Goal: Task Accomplishment & Management: Use online tool/utility

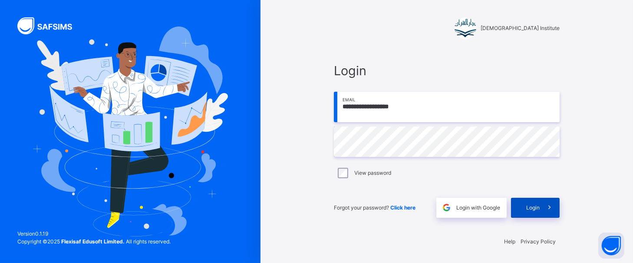
click at [517, 206] on div "Login" at bounding box center [535, 208] width 49 height 20
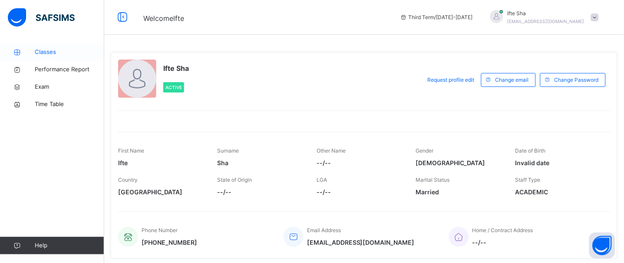
click at [51, 58] on link "Classes" at bounding box center [52, 51] width 104 height 17
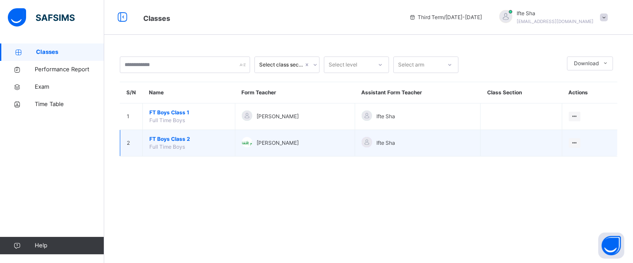
click at [164, 136] on span "FT Boys Class 2" at bounding box center [188, 139] width 79 height 8
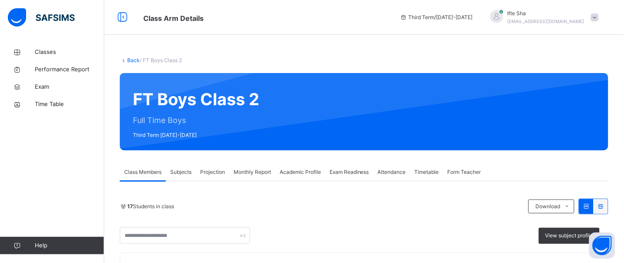
scroll to position [49, 0]
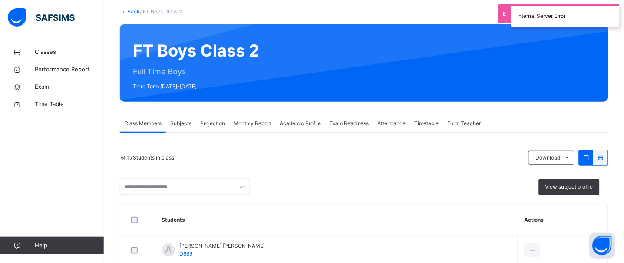
click at [214, 126] on span "Projection" at bounding box center [212, 123] width 25 height 8
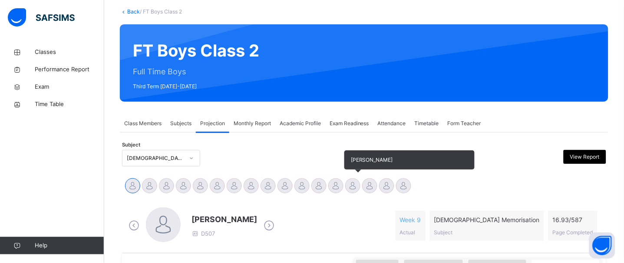
click at [356, 185] on div at bounding box center [352, 185] width 15 height 15
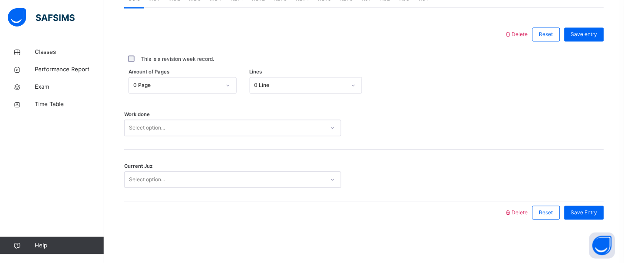
scroll to position [390, 0]
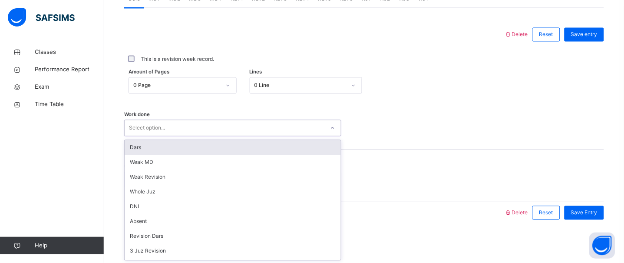
click at [231, 128] on div "Select option..." at bounding box center [225, 127] width 200 height 13
click at [231, 147] on div "Dars" at bounding box center [233, 147] width 216 height 15
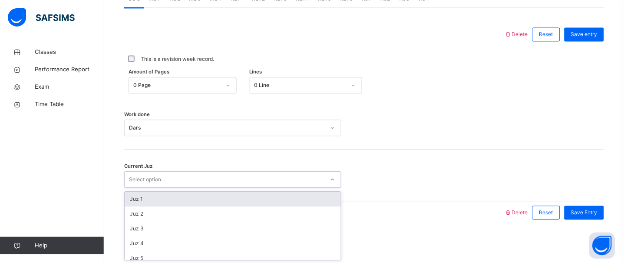
click at [209, 187] on div "Select option..." at bounding box center [232, 179] width 217 height 17
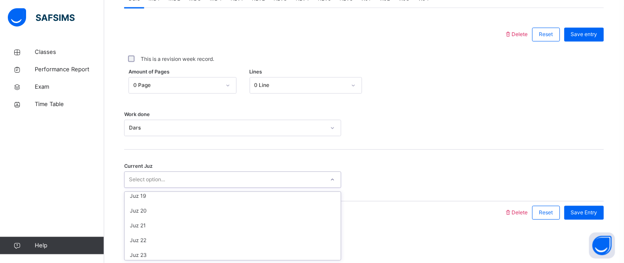
scroll to position [284, 0]
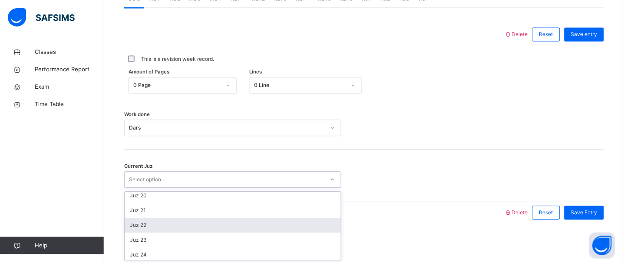
click at [193, 229] on div "Juz 22" at bounding box center [233, 225] width 216 height 15
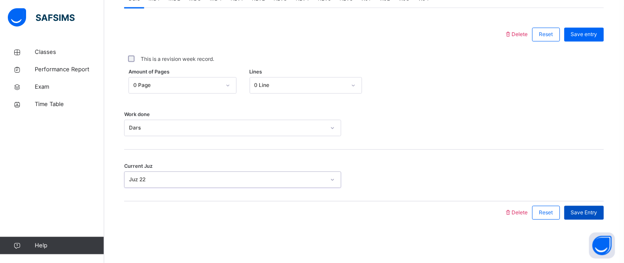
click at [598, 214] on span "Save Entry" at bounding box center [584, 212] width 26 height 8
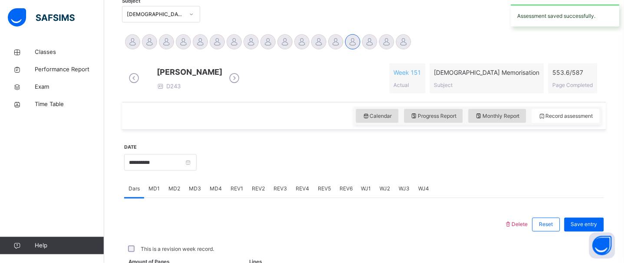
scroll to position [0, 0]
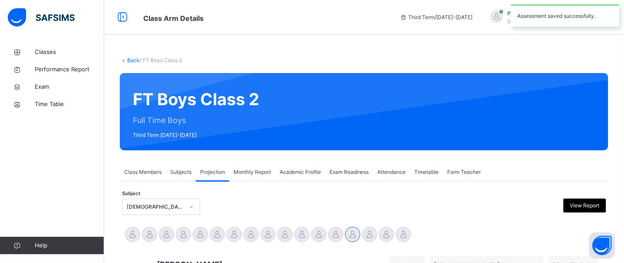
drag, startPoint x: 596, startPoint y: 216, endPoint x: 370, endPoint y: -69, distance: 363.9
click at [390, 96] on div "FT Boys Class 2 Full Time Boys Third Term [DATE]-[DATE]" at bounding box center [364, 111] width 489 height 77
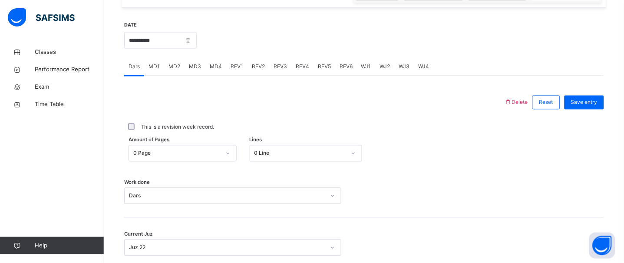
scroll to position [314, 0]
click at [156, 71] on span "MD1" at bounding box center [154, 67] width 11 height 8
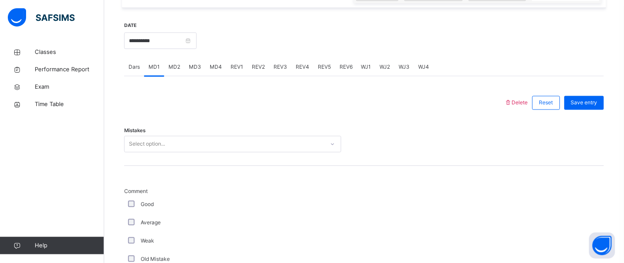
click at [198, 71] on span "MD3" at bounding box center [195, 67] width 12 height 8
drag, startPoint x: 210, startPoint y: 136, endPoint x: 216, endPoint y: 142, distance: 8.6
click at [216, 142] on div "Mistakes Select option..." at bounding box center [364, 140] width 480 height 52
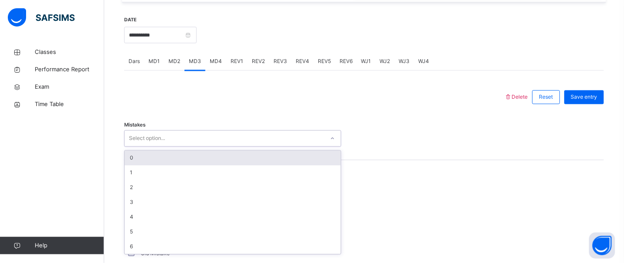
click at [219, 153] on div "Mistakes option 0 focused, 1 of 7. 7 results available. Use Up and Down to choo…" at bounding box center [364, 135] width 480 height 52
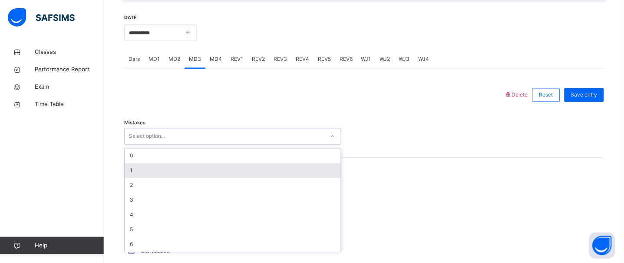
click at [204, 178] on div "1" at bounding box center [233, 170] width 216 height 15
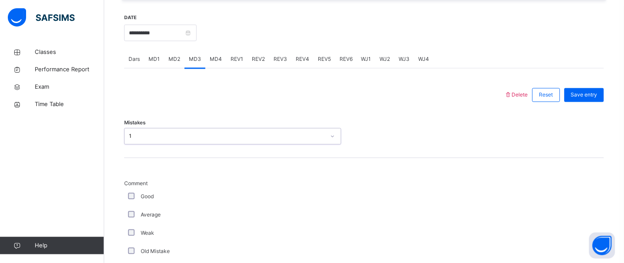
click at [192, 140] on div "1" at bounding box center [227, 136] width 196 height 8
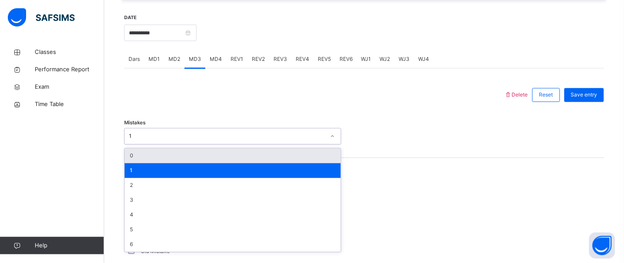
click at [182, 163] on div "0" at bounding box center [233, 156] width 216 height 15
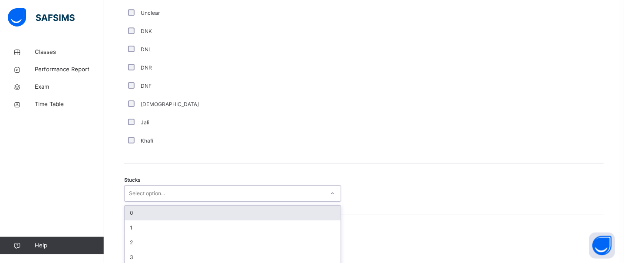
scroll to position [639, 0]
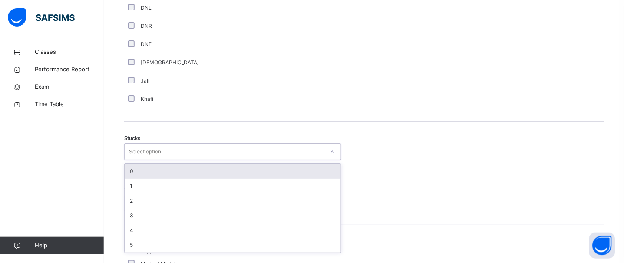
click at [223, 160] on div "option 0 focused, 1 of 6. 6 results available. Use Up and Down to choose option…" at bounding box center [232, 151] width 217 height 17
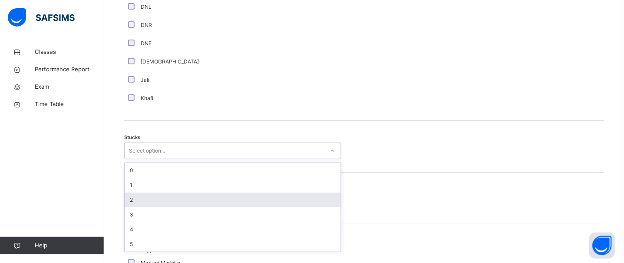
click at [218, 207] on div "2" at bounding box center [233, 199] width 216 height 15
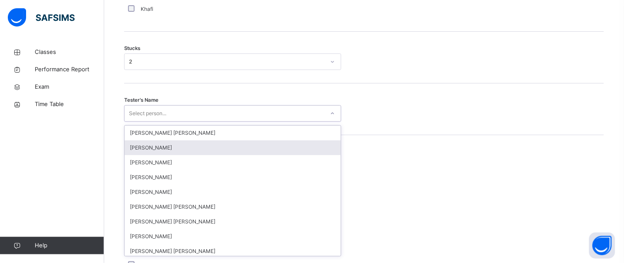
click at [211, 122] on div "option [PERSON_NAME] focused, 2 of 90. 90 results available. Use Up and Down to…" at bounding box center [232, 113] width 217 height 17
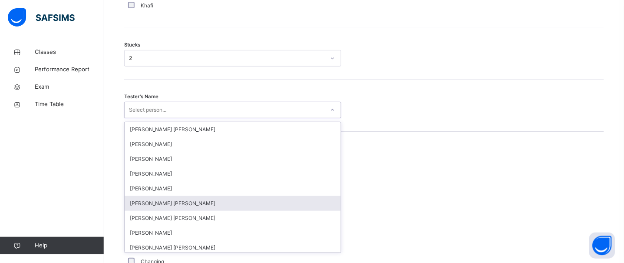
scroll to position [733, 0]
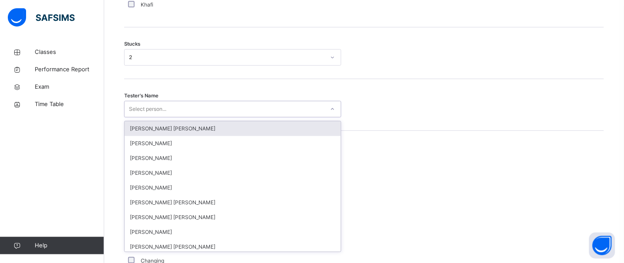
click at [261, 133] on div "[PERSON_NAME] [PERSON_NAME]" at bounding box center [233, 128] width 216 height 15
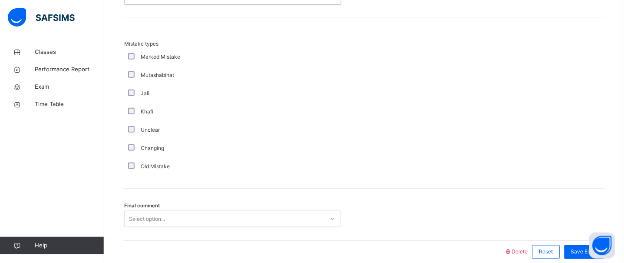
scroll to position [892, 0]
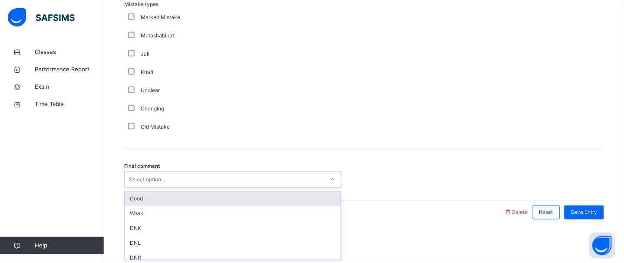
click at [164, 183] on div "Select option..." at bounding box center [147, 179] width 36 height 17
click at [160, 198] on div "Good" at bounding box center [233, 199] width 216 height 15
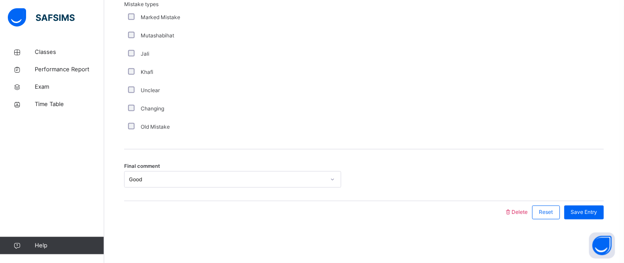
click at [600, 204] on div "Save Entry" at bounding box center [582, 212] width 44 height 23
click at [598, 209] on span "Save Entry" at bounding box center [584, 212] width 26 height 8
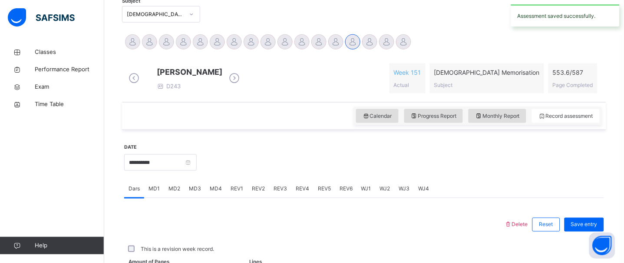
scroll to position [390, 0]
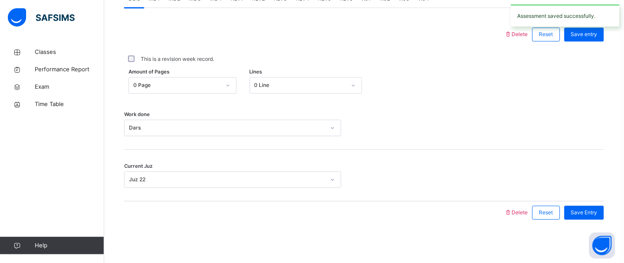
drag, startPoint x: 381, startPoint y: 163, endPoint x: 366, endPoint y: 160, distance: 15.6
click at [366, 160] on div "Current Juz Juz 22" at bounding box center [364, 175] width 480 height 52
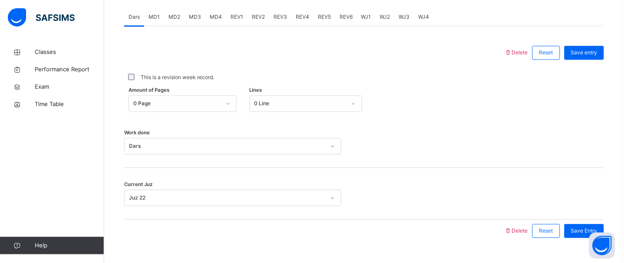
scroll to position [363, 0]
click at [233, 27] on div "REV1" at bounding box center [236, 18] width 21 height 17
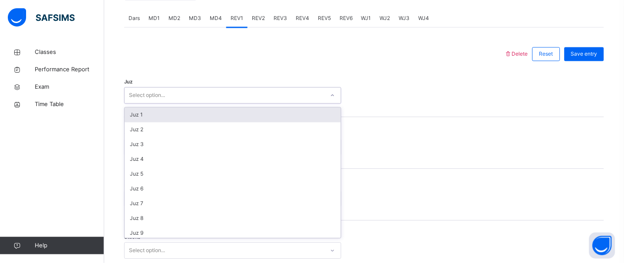
click at [225, 98] on div "Select option..." at bounding box center [225, 95] width 200 height 13
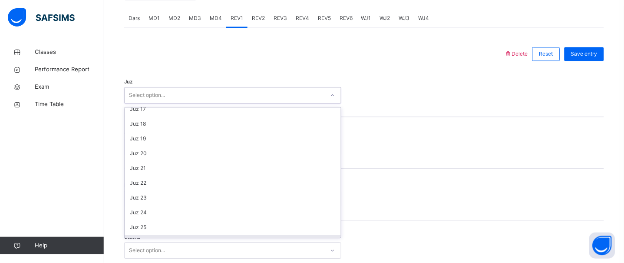
scroll to position [244, 0]
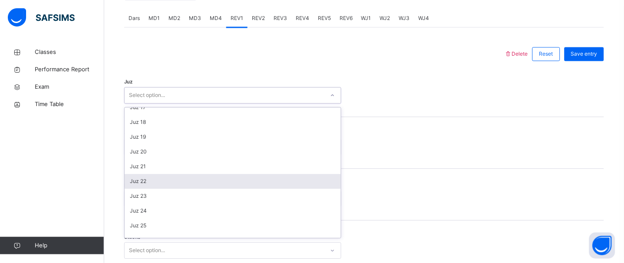
click at [219, 188] on div "Juz 22" at bounding box center [233, 181] width 216 height 15
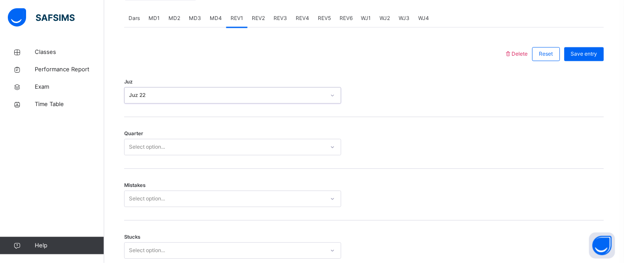
click at [248, 147] on div "Select option..." at bounding box center [225, 146] width 200 height 13
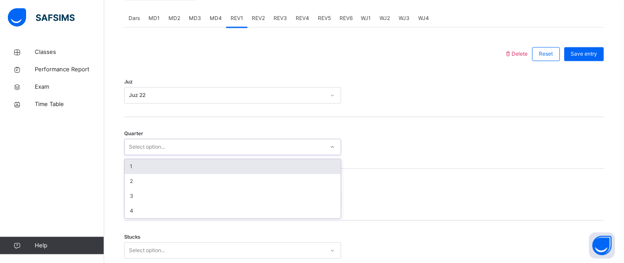
click at [280, 99] on div "Juz 22" at bounding box center [227, 95] width 196 height 8
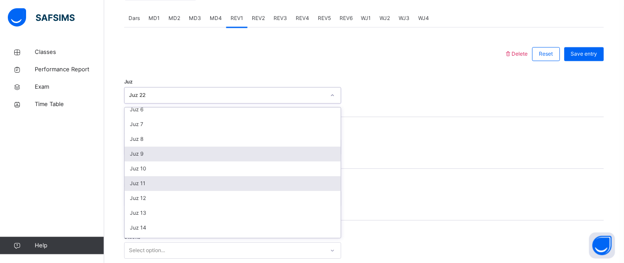
scroll to position [79, 0]
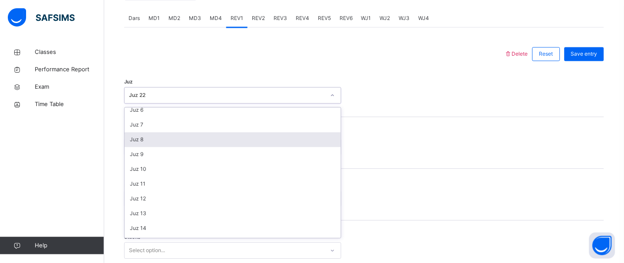
click at [304, 143] on div "Juz 8" at bounding box center [233, 139] width 216 height 15
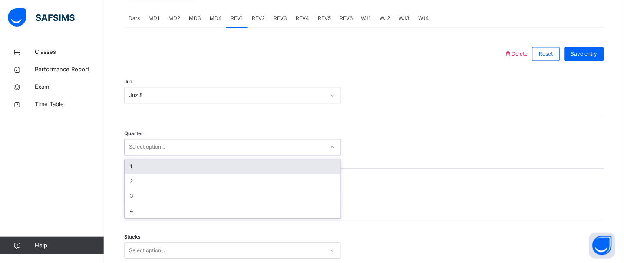
click at [284, 150] on div "Select option..." at bounding box center [225, 146] width 200 height 13
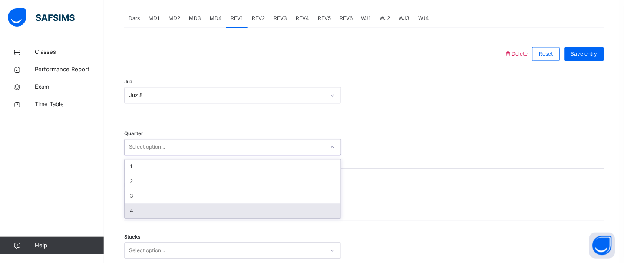
click at [218, 218] on div "4" at bounding box center [233, 210] width 216 height 15
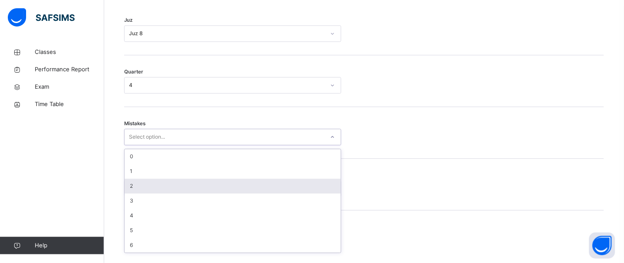
click at [222, 145] on div "option 2 focused, 3 of 7. 7 results available. Use Up and Down to choose option…" at bounding box center [232, 137] width 217 height 17
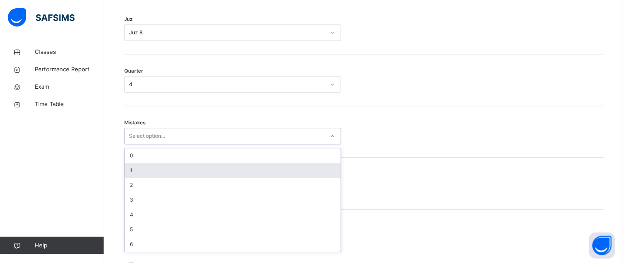
click at [225, 172] on div "1" at bounding box center [233, 170] width 216 height 15
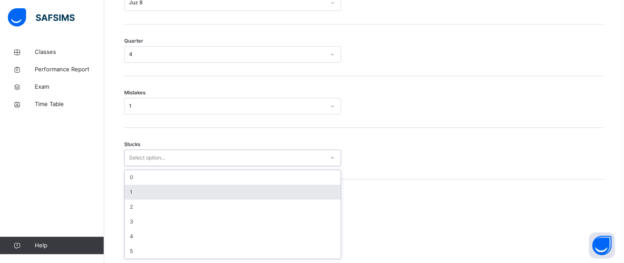
click at [196, 166] on div "option 1 focused, 2 of 6. 6 results available. Use Up and Down to choose option…" at bounding box center [232, 157] width 217 height 17
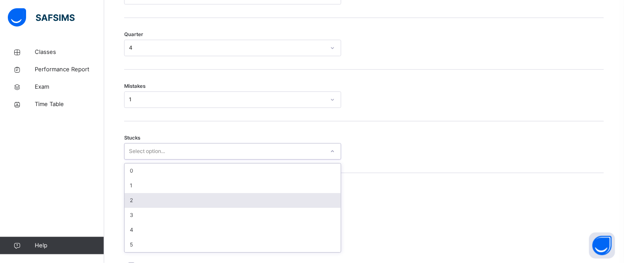
click at [191, 203] on div "2" at bounding box center [233, 200] width 216 height 15
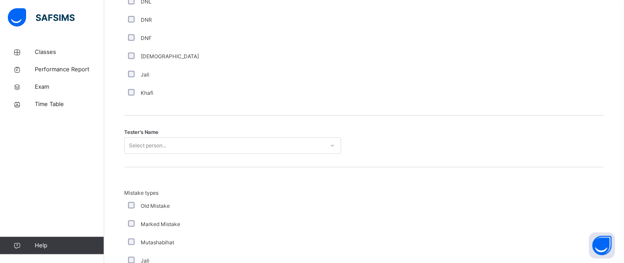
scroll to position [859, 0]
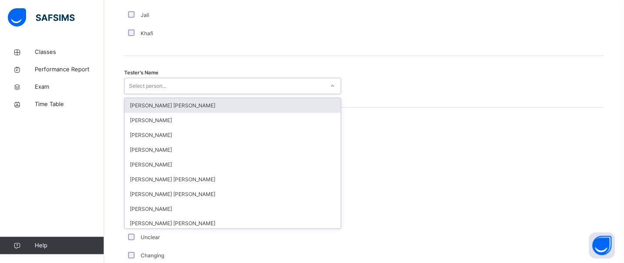
click at [310, 87] on div "Select person..." at bounding box center [225, 85] width 200 height 13
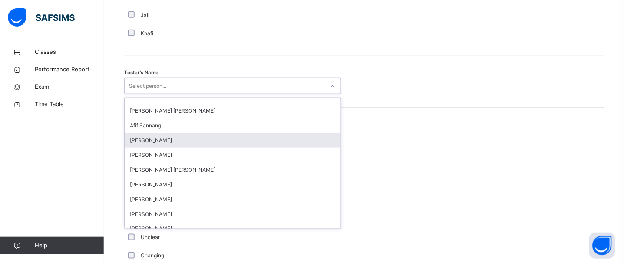
scroll to position [408, 0]
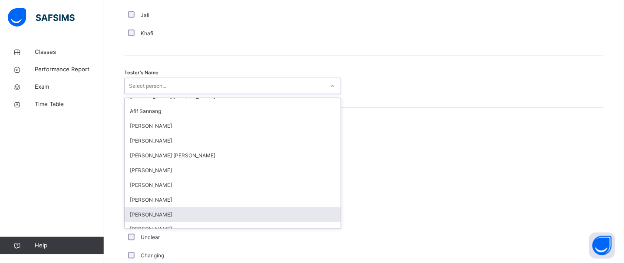
click at [213, 218] on div "[PERSON_NAME]" at bounding box center [233, 214] width 216 height 15
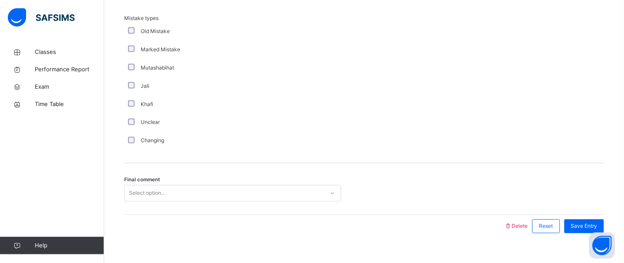
scroll to position [995, 0]
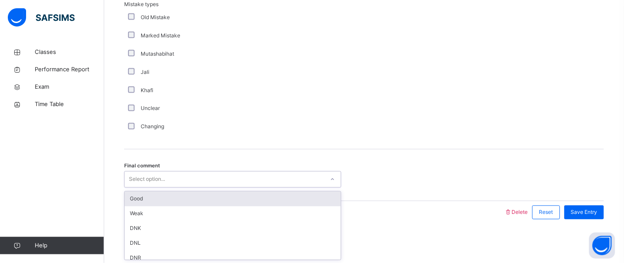
click at [213, 188] on div "option Good focused, 1 of 6. 6 results available. Use Up and Down to choose opt…" at bounding box center [232, 179] width 217 height 17
click at [213, 200] on div "Good" at bounding box center [233, 199] width 216 height 15
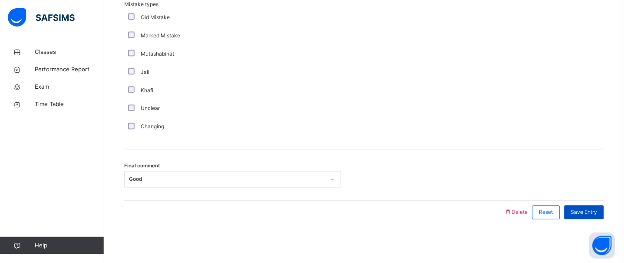
click at [584, 208] on div "Save Entry" at bounding box center [585, 212] width 40 height 14
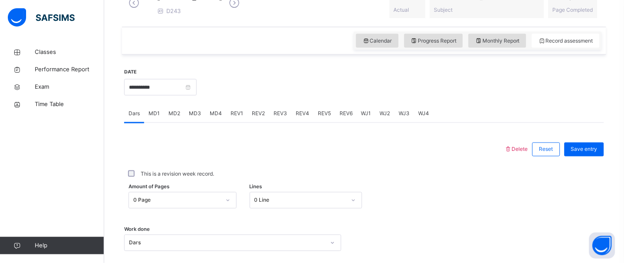
scroll to position [267, 0]
click at [263, 122] on div "REV2" at bounding box center [259, 114] width 22 height 17
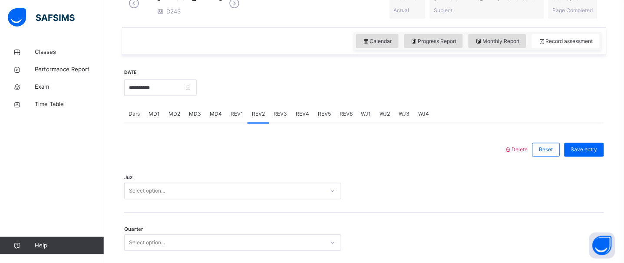
click at [285, 118] on span "REV3" at bounding box center [280, 114] width 13 height 8
click at [252, 118] on span "REV2" at bounding box center [258, 114] width 13 height 8
drag, startPoint x: 210, startPoint y: 188, endPoint x: 217, endPoint y: 194, distance: 9.2
click at [217, 194] on div "Juz Select option..." at bounding box center [364, 187] width 480 height 52
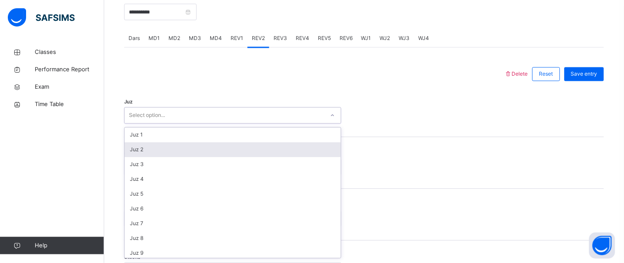
click at [217, 124] on div "option Juz 2 focused, 2 of 30. 30 results available. Use Up and Down to choose …" at bounding box center [232, 115] width 217 height 17
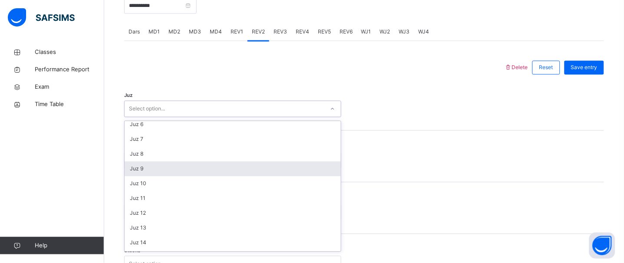
scroll to position [79, 0]
click at [196, 175] on div "Juz 9" at bounding box center [233, 168] width 216 height 15
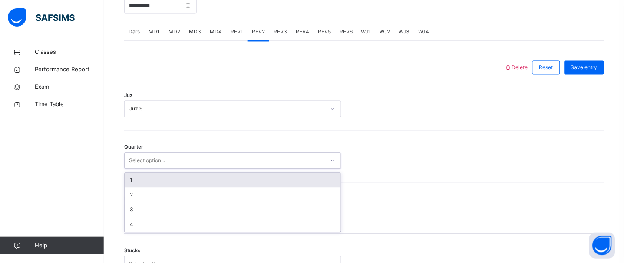
click at [180, 168] on div "Select option..." at bounding box center [225, 160] width 200 height 13
click at [196, 188] on div "1" at bounding box center [233, 180] width 216 height 15
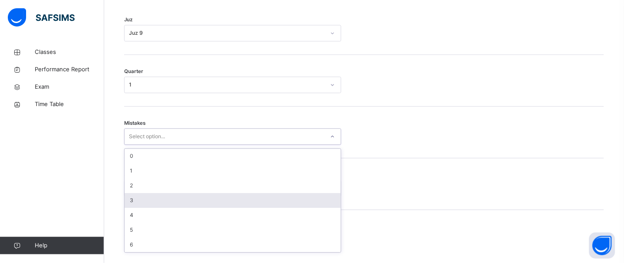
click at [146, 145] on div "option 3 focused, 4 of 7. 7 results available. Use Up and Down to choose option…" at bounding box center [232, 136] width 217 height 17
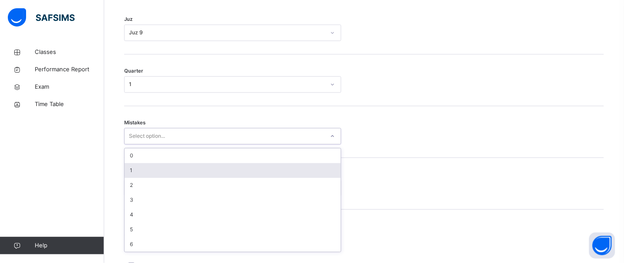
click at [252, 178] on div "1" at bounding box center [233, 170] width 216 height 15
click at [198, 160] on div "option 0 focused, 1 of 6. 6 results available. Use Up and Down to choose option…" at bounding box center [232, 152] width 217 height 17
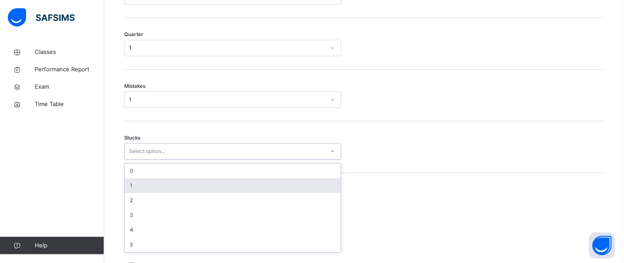
click at [188, 193] on div "1" at bounding box center [233, 185] width 216 height 15
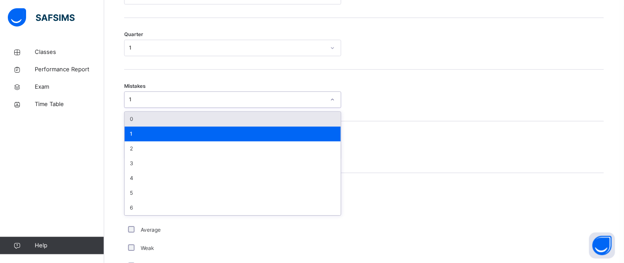
click at [189, 102] on div "1" at bounding box center [227, 100] width 196 height 8
click at [169, 126] on div "0" at bounding box center [233, 119] width 216 height 15
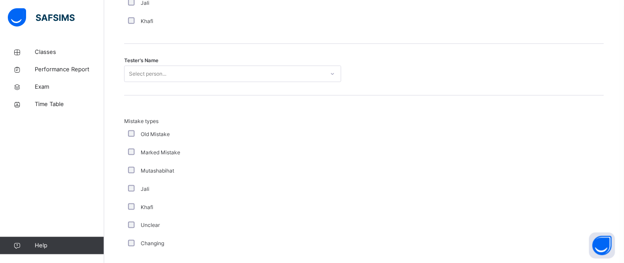
scroll to position [877, 0]
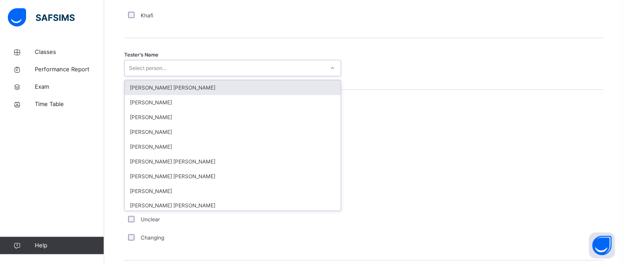
click at [258, 75] on div "Select person..." at bounding box center [225, 68] width 200 height 13
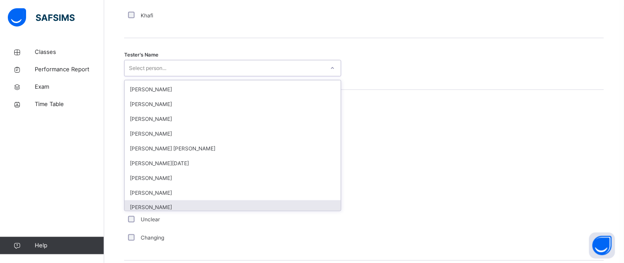
scroll to position [182, 0]
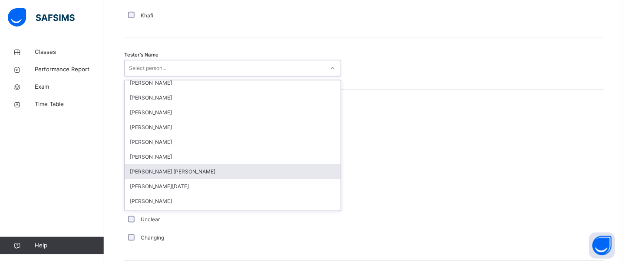
click at [212, 179] on div "[PERSON_NAME] [PERSON_NAME]" at bounding box center [233, 171] width 216 height 15
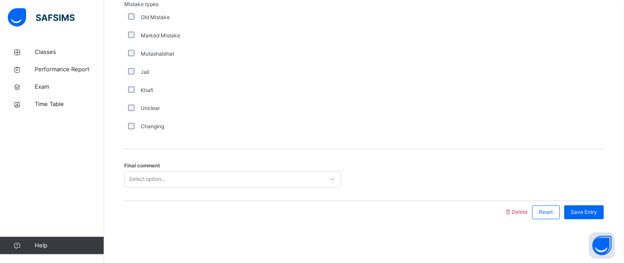
scroll to position [995, 0]
click at [224, 179] on div "Select option..." at bounding box center [225, 179] width 200 height 13
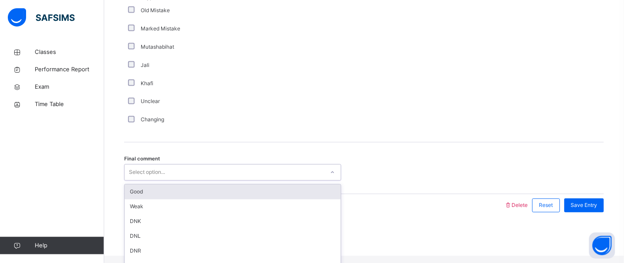
click at [214, 199] on div "Good" at bounding box center [233, 192] width 216 height 15
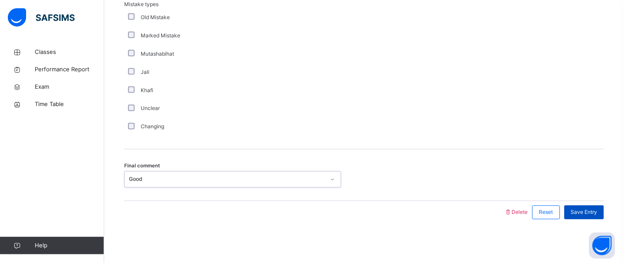
click at [598, 208] on span "Save Entry" at bounding box center [584, 212] width 26 height 8
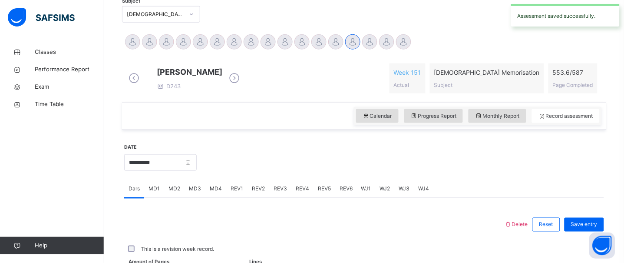
scroll to position [390, 0]
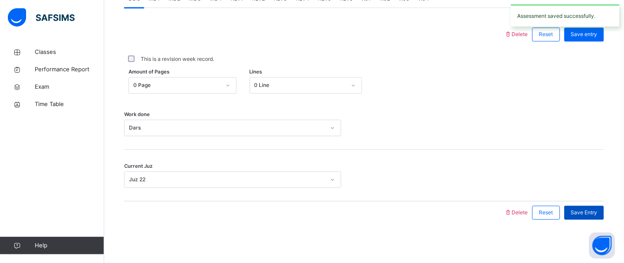
click at [598, 209] on span "Save Entry" at bounding box center [584, 212] width 26 height 8
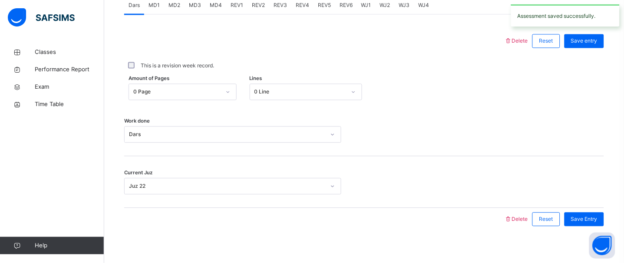
scroll to position [376, 0]
drag, startPoint x: 462, startPoint y: 129, endPoint x: 495, endPoint y: 129, distance: 33.0
click at [495, 129] on div "Work done Dars" at bounding box center [364, 131] width 480 height 52
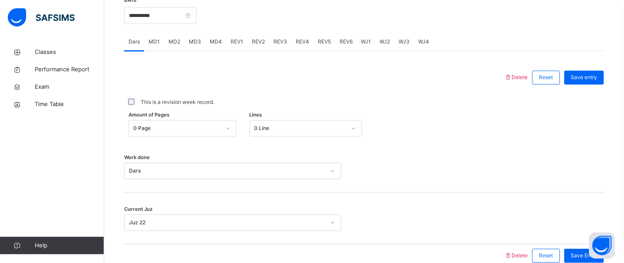
drag, startPoint x: 495, startPoint y: 129, endPoint x: 527, endPoint y: 130, distance: 31.7
click at [527, 130] on div "Amount of Pages 0 Page Lines 0 Line" at bounding box center [364, 128] width 480 height 17
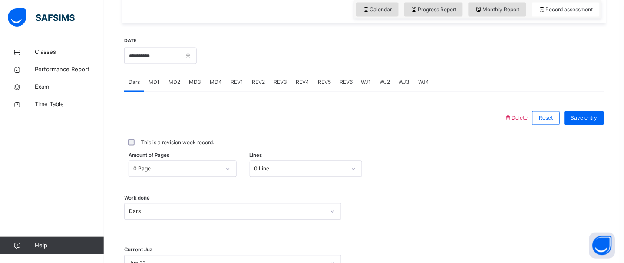
scroll to position [297, 0]
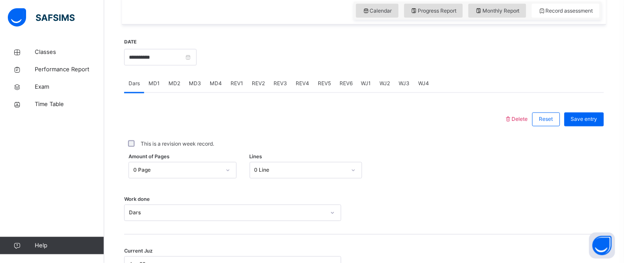
drag, startPoint x: 434, startPoint y: 110, endPoint x: 408, endPoint y: 109, distance: 26.5
click at [408, 109] on div "Delete Reset Save entry This is a revision week record. Amount of Pages 0 Page …" at bounding box center [364, 201] width 480 height 216
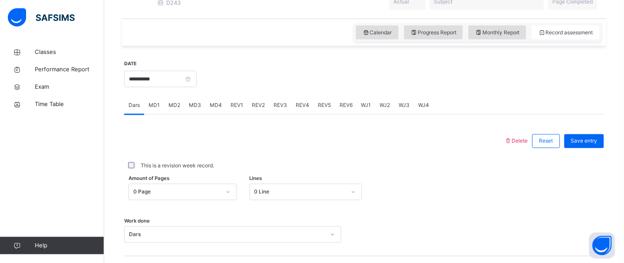
scroll to position [273, 0]
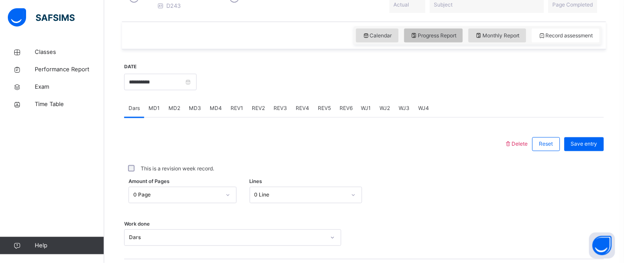
click at [457, 38] on span "Progress Report" at bounding box center [434, 36] width 46 height 8
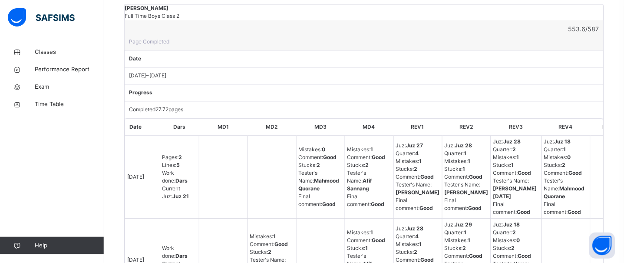
scroll to position [371, 0]
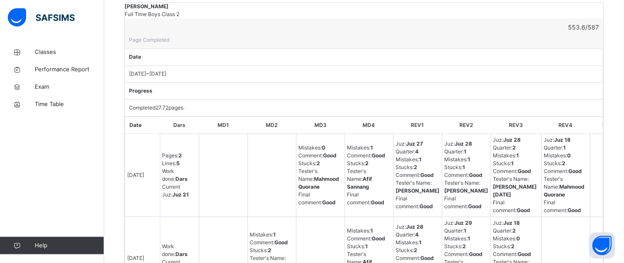
drag, startPoint x: 393, startPoint y: 196, endPoint x: 355, endPoint y: 199, distance: 37.5
click at [355, 217] on td "Mistakes : 1 Comment : Good Stucks : 1 Tester's Name : [PERSON_NAME] Final comm…" at bounding box center [369, 258] width 49 height 83
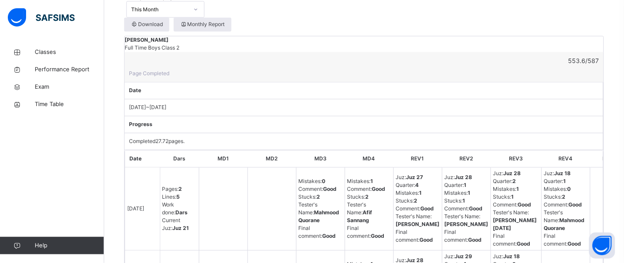
scroll to position [333, 0]
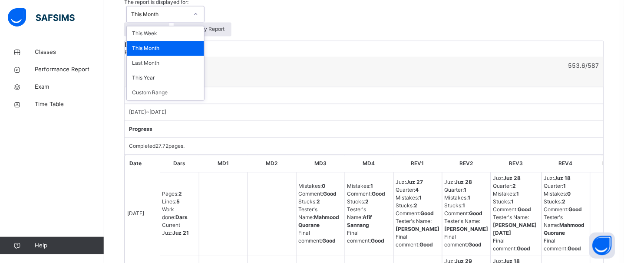
click at [188, 8] on div "This Month" at bounding box center [157, 14] width 61 height 13
click at [204, 82] on div "This Year" at bounding box center [165, 78] width 77 height 15
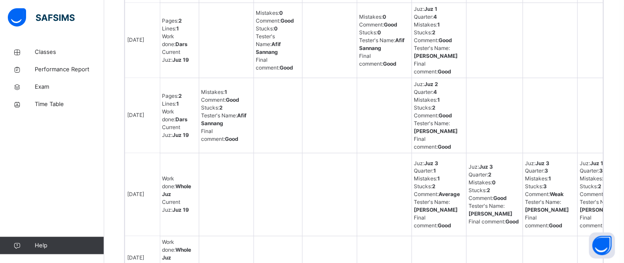
scroll to position [3076, 0]
drag, startPoint x: 316, startPoint y: 242, endPoint x: 258, endPoint y: 234, distance: 58.8
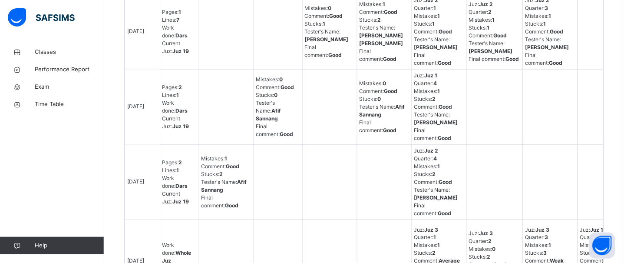
scroll to position [3008, 0]
drag, startPoint x: 258, startPoint y: 234, endPoint x: 229, endPoint y: 205, distance: 39.9
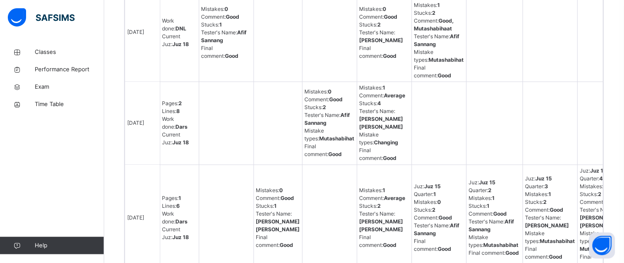
scroll to position [1698, 0]
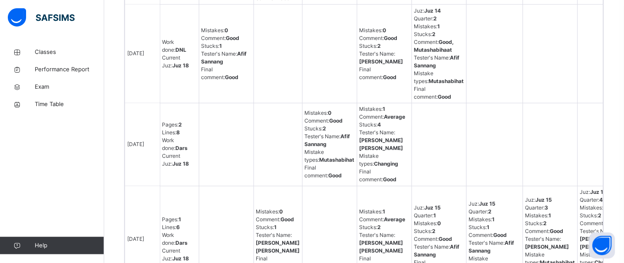
drag, startPoint x: 228, startPoint y: 208, endPoint x: 191, endPoint y: 220, distance: 38.9
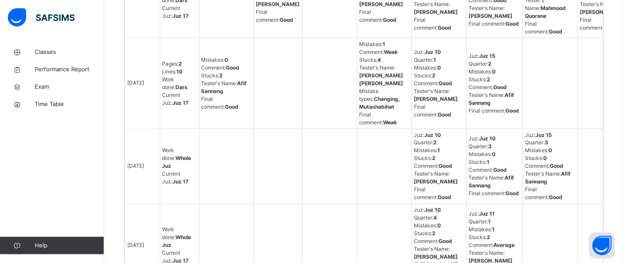
scroll to position [889, 0]
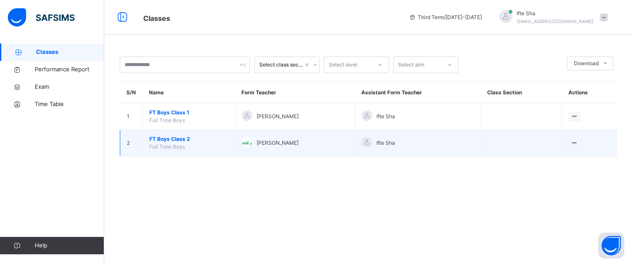
click at [158, 141] on span "FT Boys Class 2" at bounding box center [188, 139] width 79 height 8
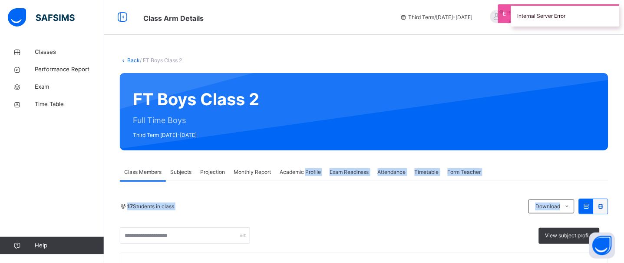
drag, startPoint x: 307, startPoint y: 179, endPoint x: 265, endPoint y: 234, distance: 68.5
click at [290, 214] on div "17 Students in class Download Pdf Report Excel Report View subject profile" at bounding box center [364, 220] width 489 height 45
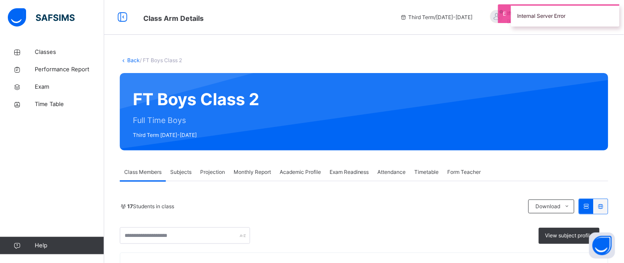
click at [290, 214] on div "17 Students in class Download Pdf Report Excel Report View subject profile" at bounding box center [364, 220] width 489 height 45
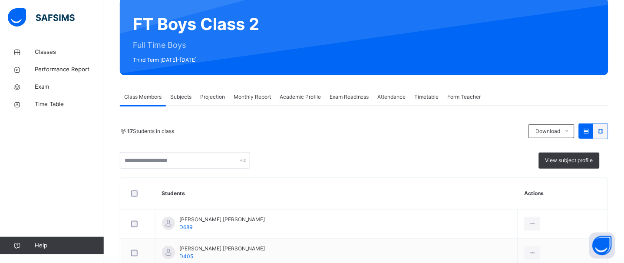
scroll to position [77, 0]
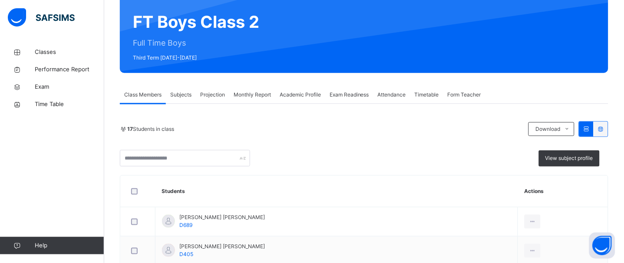
click at [211, 97] on span "Projection" at bounding box center [212, 95] width 25 height 8
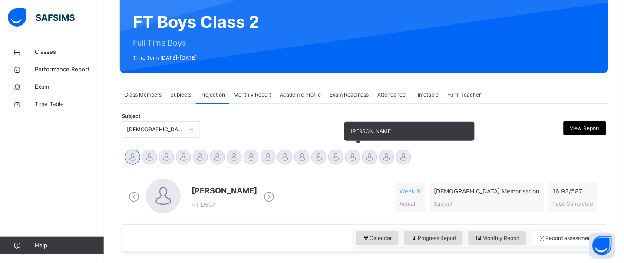
click at [351, 155] on div at bounding box center [352, 156] width 15 height 15
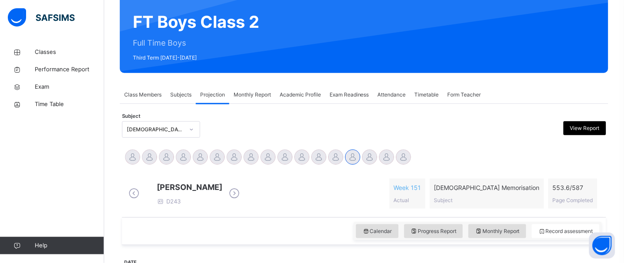
click at [315, 202] on div "[PERSON_NAME] D243 Week 151 Actual [DEMOGRAPHIC_DATA] Memorisation Subject 553.…" at bounding box center [364, 193] width 476 height 30
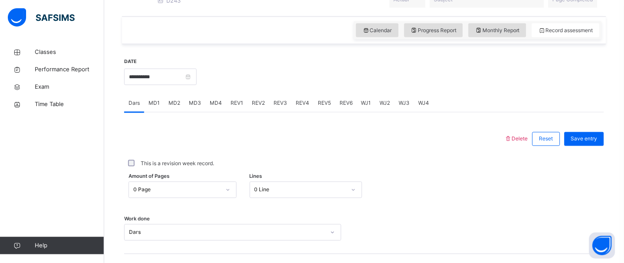
scroll to position [274, 0]
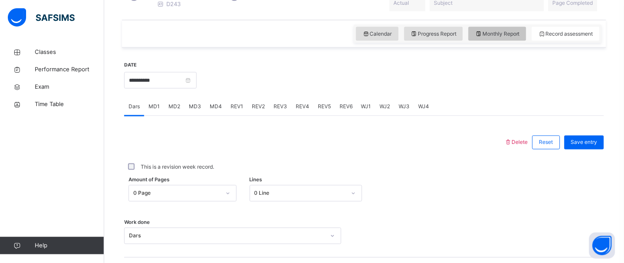
click at [502, 38] on span "Monthly Report" at bounding box center [497, 34] width 45 height 8
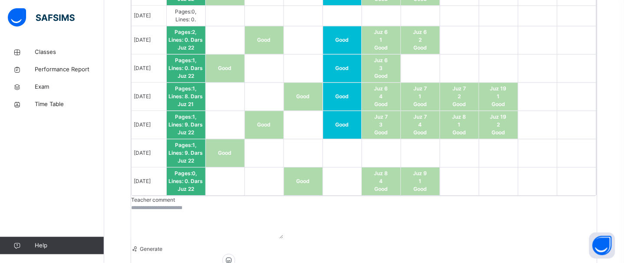
scroll to position [1086, 0]
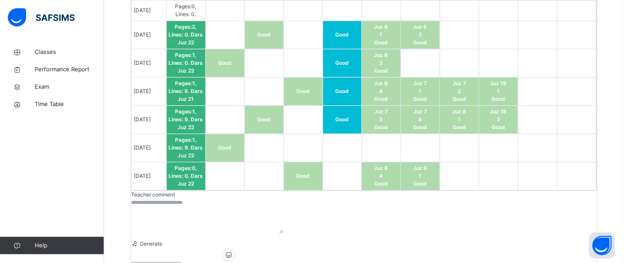
click at [139, 240] on span at bounding box center [134, 243] width 7 height 7
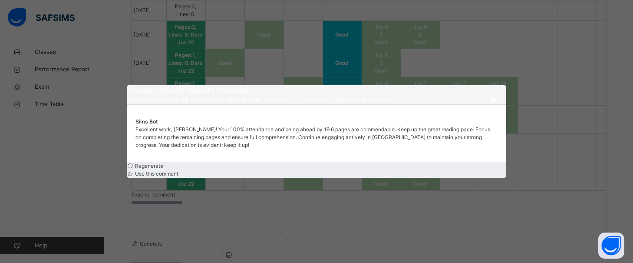
click at [496, 91] on span "×" at bounding box center [493, 98] width 8 height 15
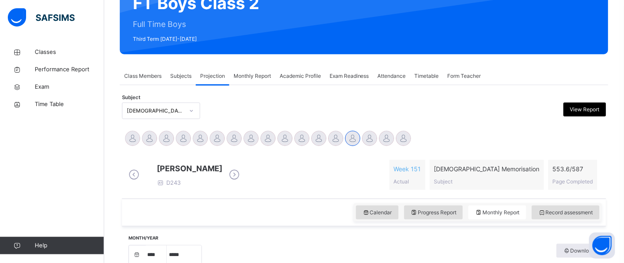
scroll to position [88, 0]
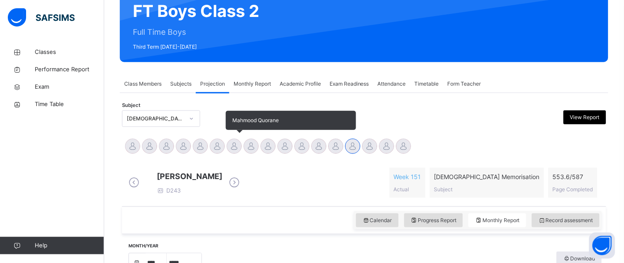
click at [242, 149] on div "Mahmood Quorane" at bounding box center [234, 147] width 17 height 19
click at [252, 149] on div at bounding box center [251, 146] width 15 height 15
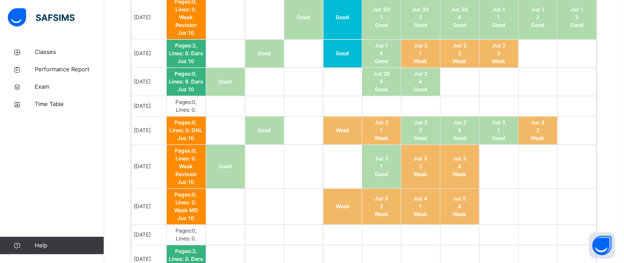
scroll to position [1101, 0]
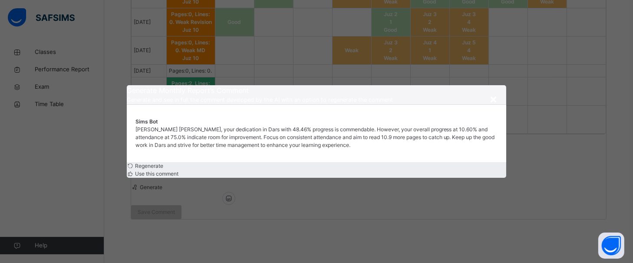
click at [487, 89] on span "Generate Monthly Report ’s Comment" at bounding box center [317, 90] width 380 height 10
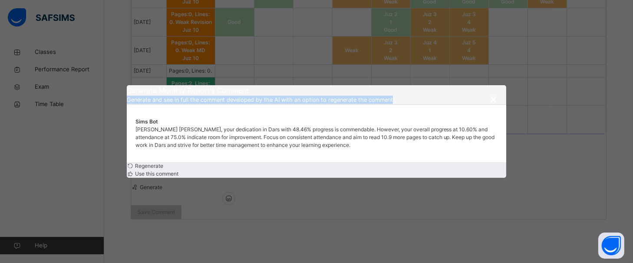
drag, startPoint x: 499, startPoint y: 87, endPoint x: 489, endPoint y: 91, distance: 11.7
click at [489, 91] on div "Generate Monthly Report ’s Comment Generate and see in full the comment develop…" at bounding box center [317, 94] width 380 height 19
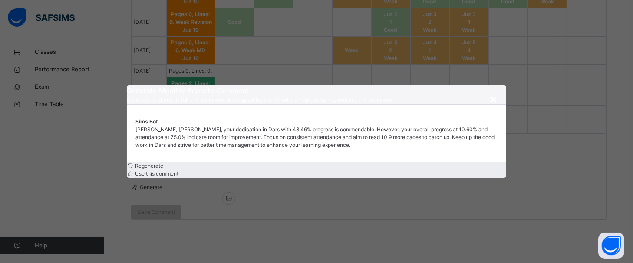
click at [492, 91] on span "×" at bounding box center [493, 98] width 8 height 15
click at [492, 91] on td at bounding box center [508, 91] width 39 height 28
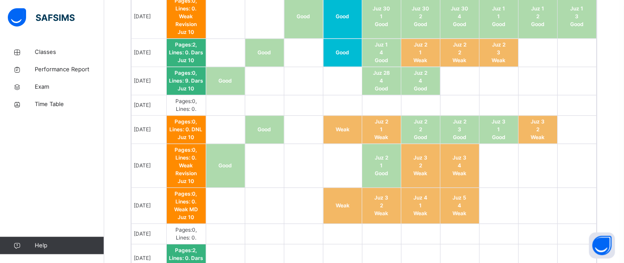
drag, startPoint x: 478, startPoint y: 195, endPoint x: 513, endPoint y: 194, distance: 35.2
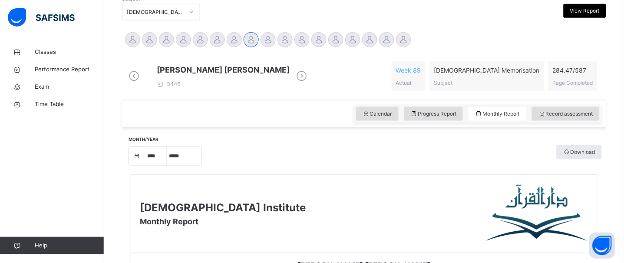
scroll to position [188, 0]
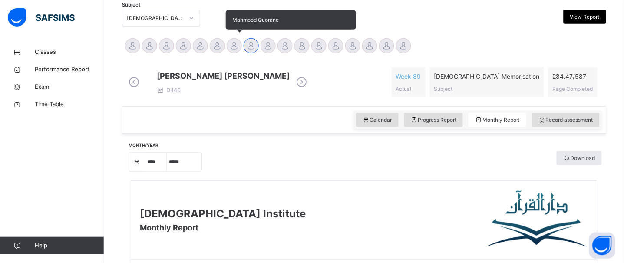
click at [237, 43] on div at bounding box center [234, 45] width 15 height 15
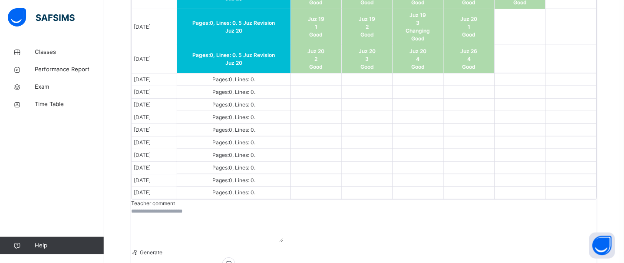
scroll to position [893, 0]
click at [144, 248] on div "Generate Save Comment" at bounding box center [228, 266] width 195 height 36
click at [139, 249] on span at bounding box center [134, 252] width 7 height 7
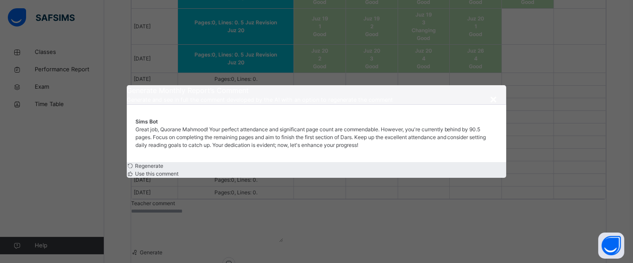
click at [494, 91] on span "×" at bounding box center [493, 98] width 8 height 15
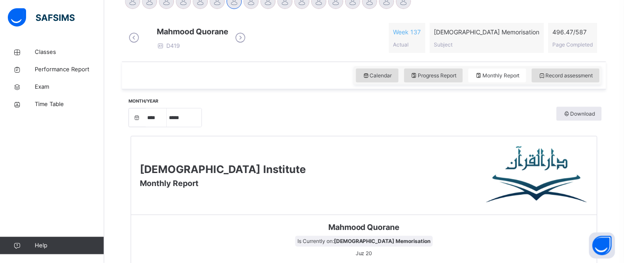
scroll to position [202, 0]
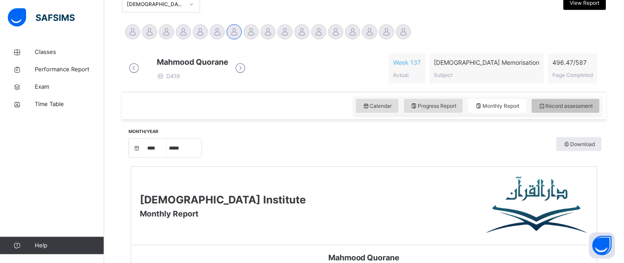
click at [554, 108] on div "Record assessment" at bounding box center [566, 106] width 68 height 14
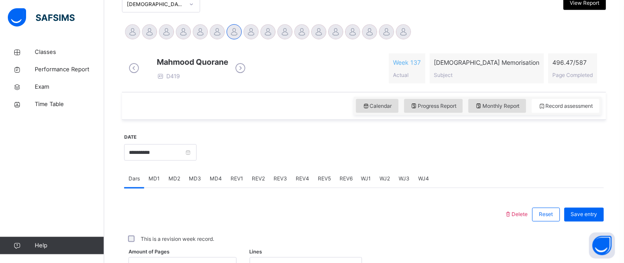
click at [133, 69] on icon at bounding box center [133, 68] width 15 height 13
click at [131, 75] on icon at bounding box center [133, 68] width 15 height 13
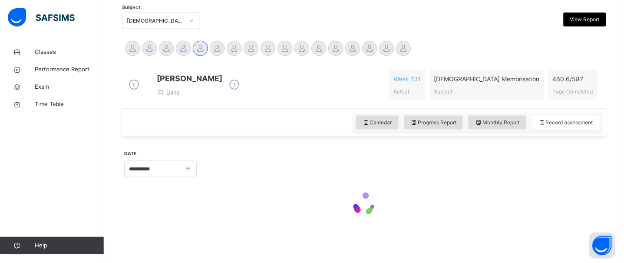
scroll to position [192, 0]
click at [131, 78] on icon at bounding box center [133, 84] width 15 height 13
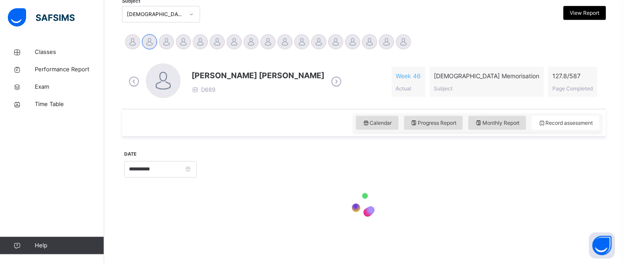
click at [131, 76] on icon at bounding box center [133, 81] width 15 height 13
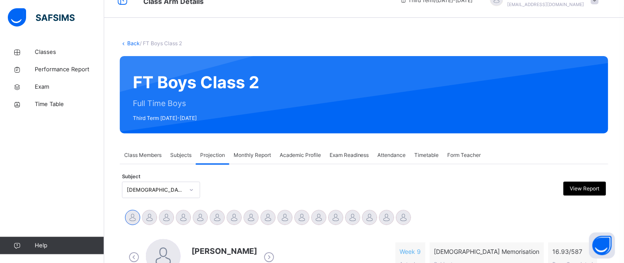
scroll to position [0, 0]
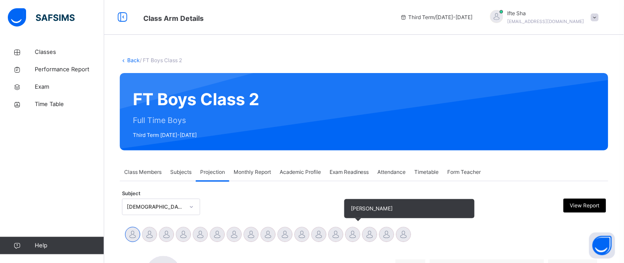
click at [349, 232] on div at bounding box center [352, 234] width 15 height 15
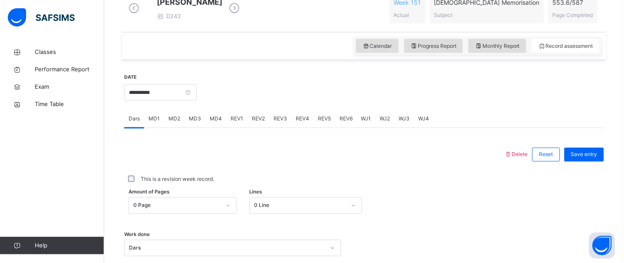
scroll to position [256, 0]
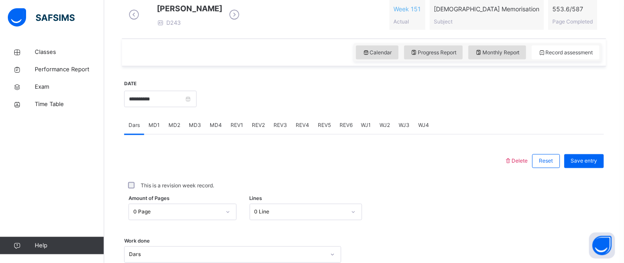
click at [210, 129] on span "MD4" at bounding box center [216, 126] width 12 height 8
click at [276, 200] on div "Mistakes Select option..." at bounding box center [364, 198] width 480 height 52
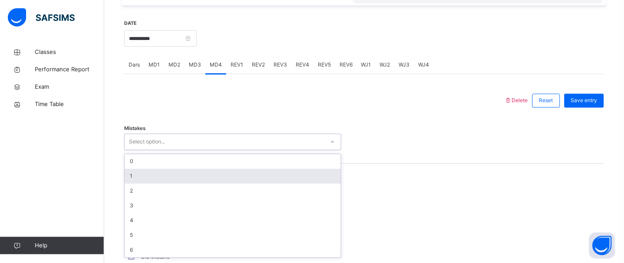
click at [277, 150] on div "option 1 focused, 2 of 7. 7 results available. Use Up and Down to choose option…" at bounding box center [232, 142] width 217 height 17
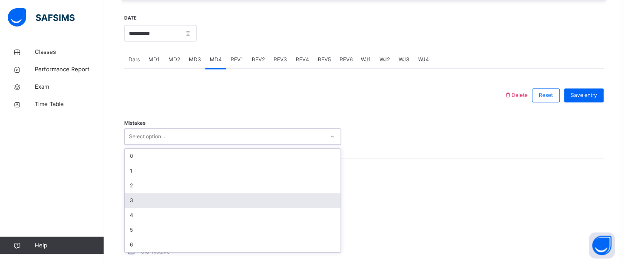
scroll to position [322, 0]
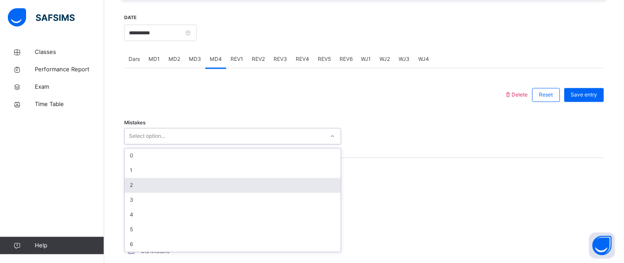
click at [283, 193] on div "2" at bounding box center [233, 185] width 216 height 15
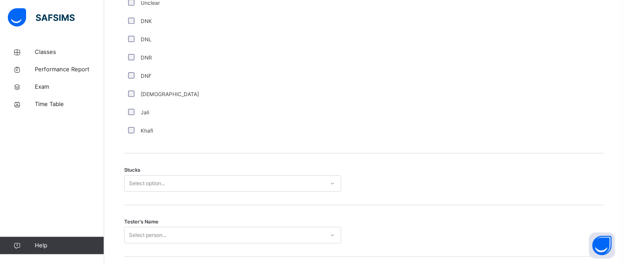
scroll to position [612, 0]
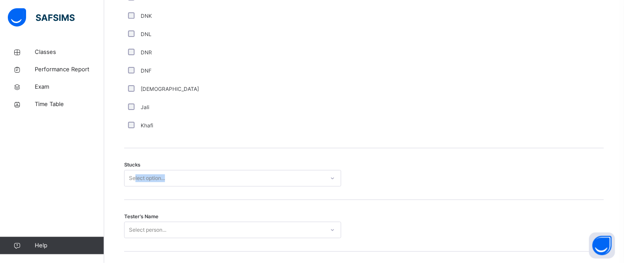
drag, startPoint x: 116, startPoint y: 203, endPoint x: 135, endPoint y: 184, distance: 27.9
click at [135, 184] on div "Stucks Select option..." at bounding box center [364, 174] width 480 height 52
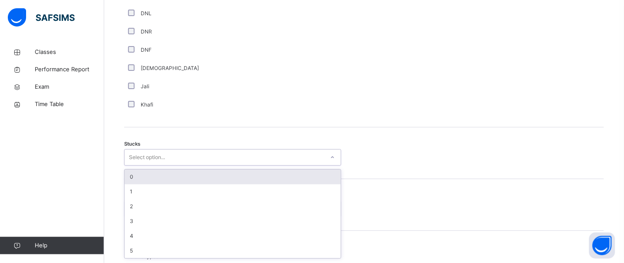
scroll to position [639, 0]
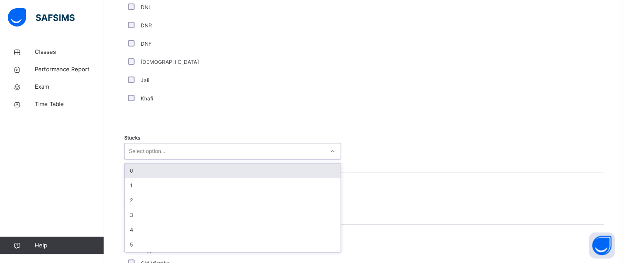
click at [135, 159] on div "option 0 focused, 1 of 6. 6 results available. Use Up and Down to choose option…" at bounding box center [232, 151] width 217 height 17
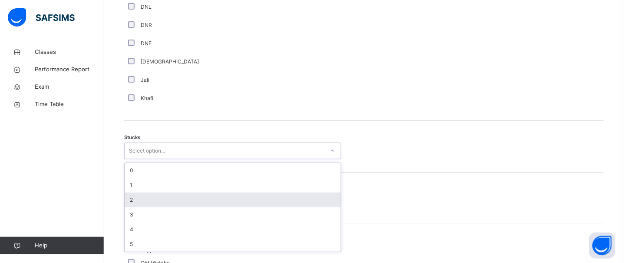
click at [188, 204] on div "2" at bounding box center [233, 199] width 216 height 15
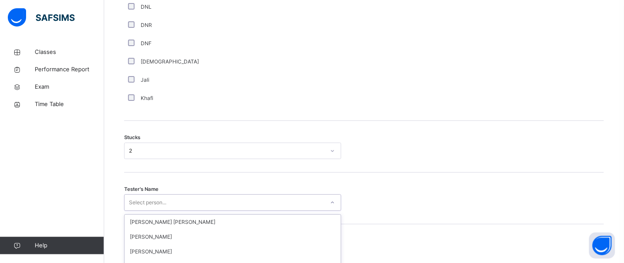
scroll to position [733, 0]
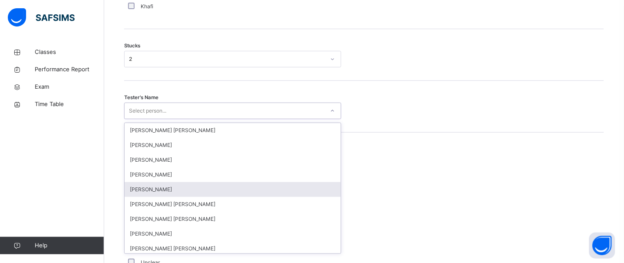
click at [175, 119] on div "option [PERSON_NAME] focused, 5 of 90. 90 results available. Use Up and Down to…" at bounding box center [232, 110] width 217 height 17
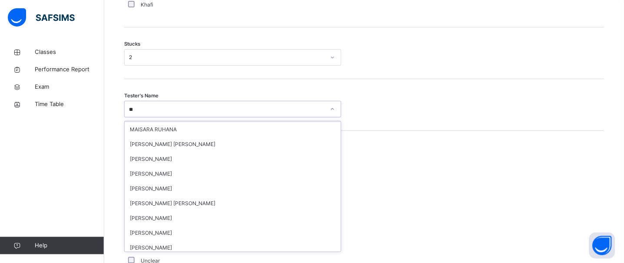
scroll to position [0, 0]
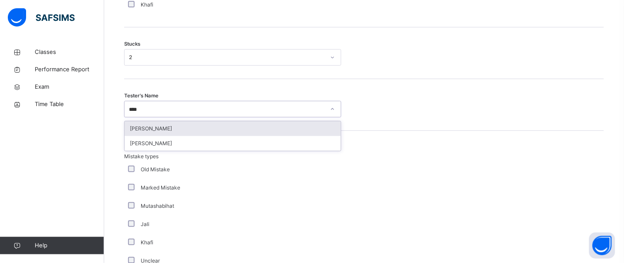
type input "*****"
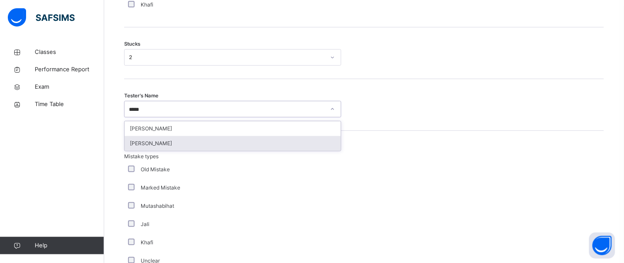
click at [195, 150] on div "[PERSON_NAME]" at bounding box center [233, 143] width 216 height 15
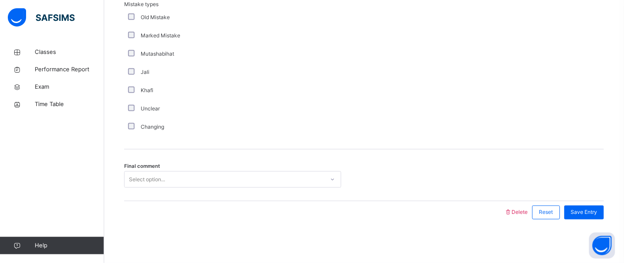
scroll to position [892, 0]
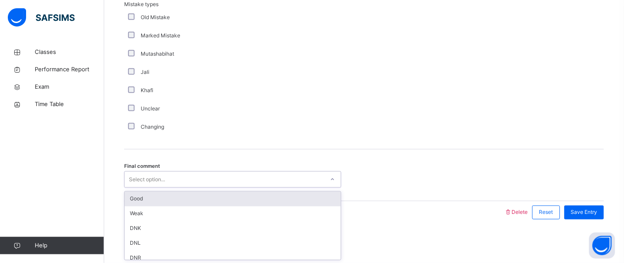
click at [211, 184] on div "Select option..." at bounding box center [225, 179] width 200 height 13
click at [238, 202] on div "Good" at bounding box center [233, 199] width 216 height 15
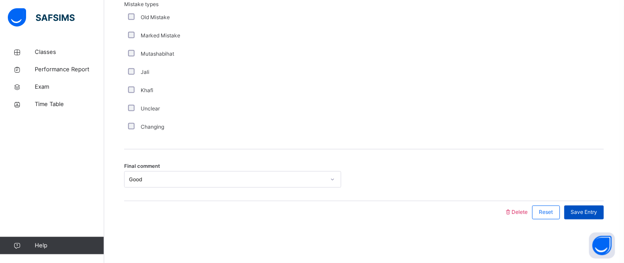
click at [585, 215] on span "Save Entry" at bounding box center [584, 212] width 26 height 8
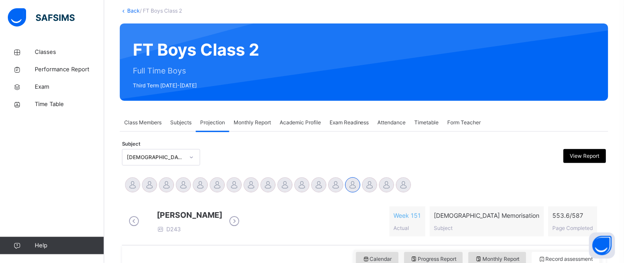
scroll to position [83, 0]
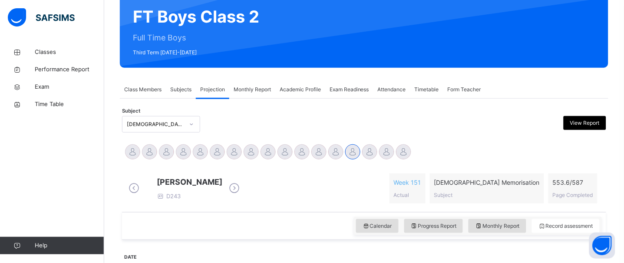
click at [460, 69] on div "Back / FT Boys Class 2 FT Boys Class 2 Full Time Boys Third Term [DATE]-[DATE] …" at bounding box center [364, 262] width 520 height 602
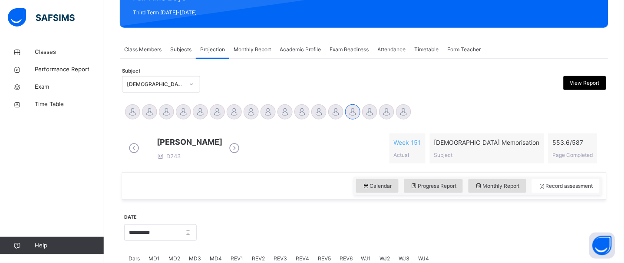
scroll to position [122, 0]
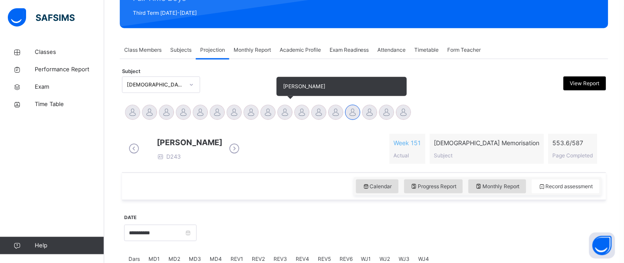
click at [285, 111] on div at bounding box center [285, 112] width 15 height 15
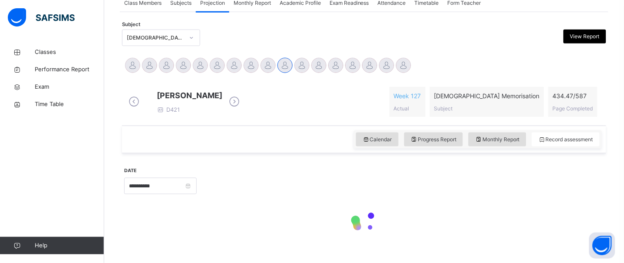
scroll to position [178, 0]
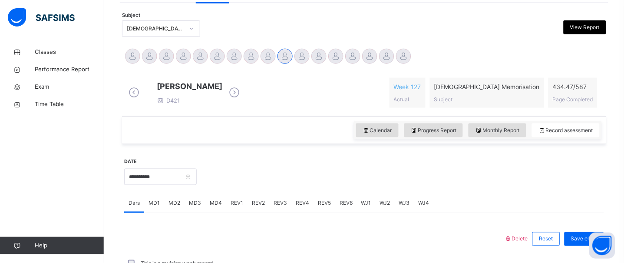
click at [349, 13] on div "**********" at bounding box center [364, 224] width 489 height 443
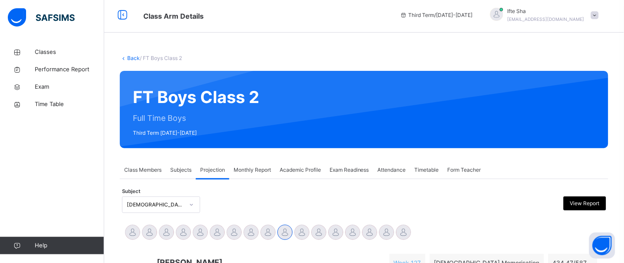
scroll to position [0, 0]
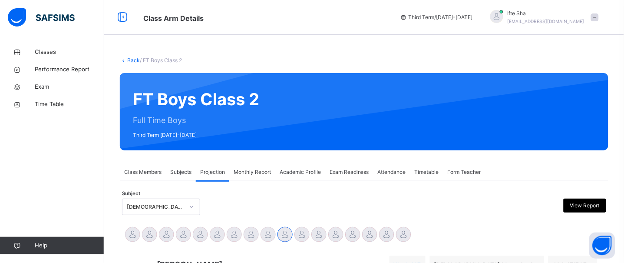
click at [357, 173] on span "Exam Readiness" at bounding box center [350, 172] width 40 height 8
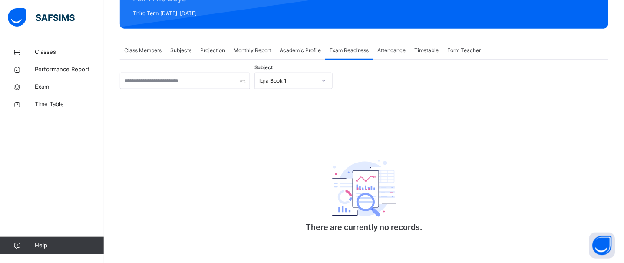
scroll to position [127, 0]
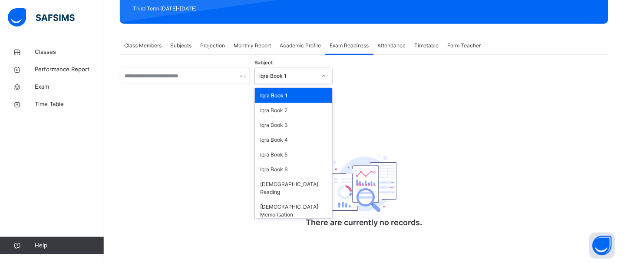
click at [314, 76] on div "Iqra Book 1" at bounding box center [287, 76] width 57 height 8
click at [317, 202] on div "[DEMOGRAPHIC_DATA] Memorisation" at bounding box center [293, 210] width 77 height 23
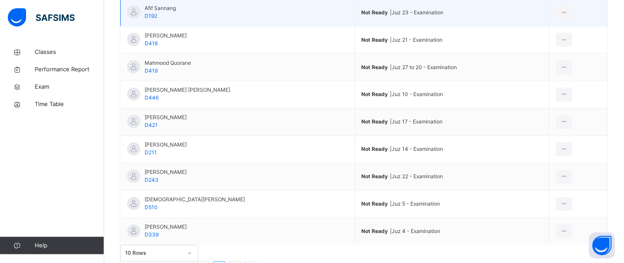
scroll to position [254, 0]
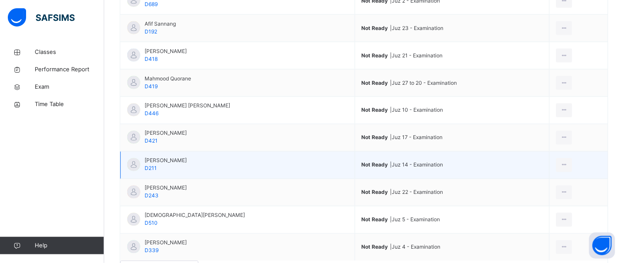
click at [355, 159] on td "Not Ready | Juz 14 - Examination" at bounding box center [452, 165] width 195 height 27
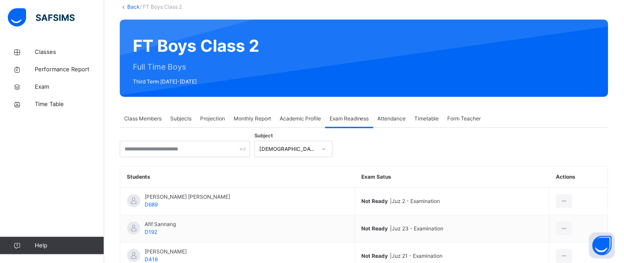
scroll to position [53, 0]
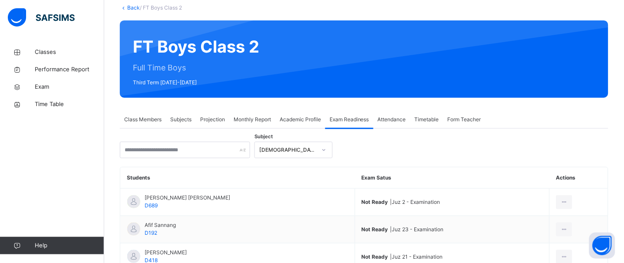
drag, startPoint x: 360, startPoint y: 115, endPoint x: 322, endPoint y: 123, distance: 38.2
click at [356, 117] on span "Exam Readiness" at bounding box center [350, 120] width 40 height 8
click at [228, 120] on div "Projection" at bounding box center [212, 119] width 33 height 17
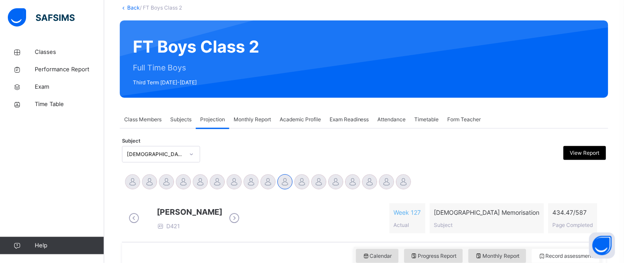
click at [396, 231] on div "[PERSON_NAME] D421 Week 127 Actual [DEMOGRAPHIC_DATA] Memorisation Subject 434.…" at bounding box center [364, 218] width 476 height 30
click at [306, 151] on div at bounding box center [303, 154] width 118 height 17
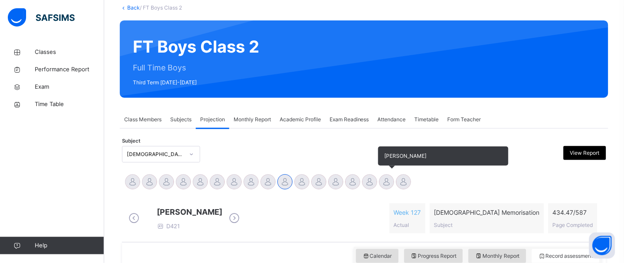
click at [381, 181] on div at bounding box center [386, 181] width 15 height 15
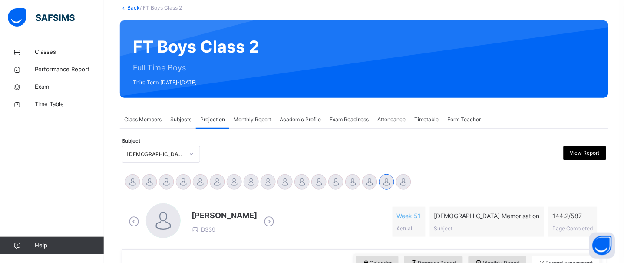
click at [232, 200] on div "[PERSON_NAME] D339 Week 51 Actual [DEMOGRAPHIC_DATA] Memorisation Subject 144.2…" at bounding box center [364, 222] width 480 height 50
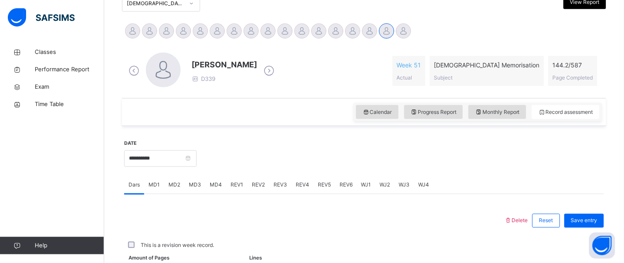
scroll to position [204, 0]
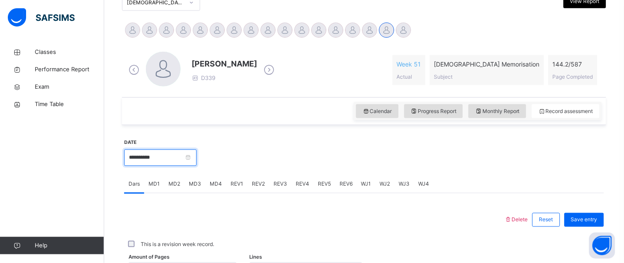
click at [197, 162] on input "**********" at bounding box center [160, 157] width 73 height 17
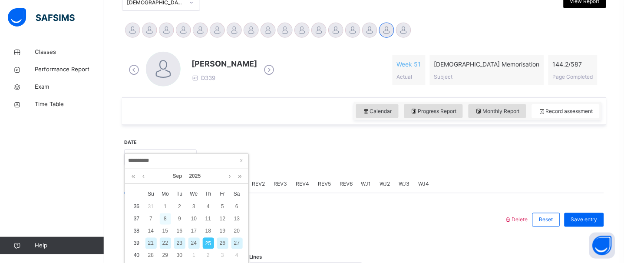
click at [168, 219] on div "8" at bounding box center [165, 218] width 11 height 11
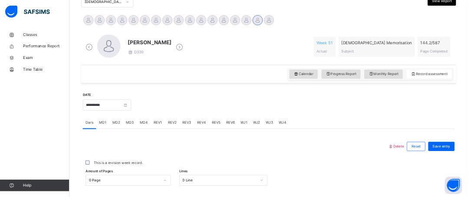
scroll to position [81, 0]
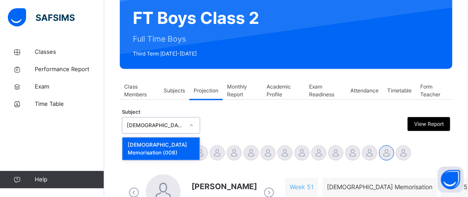
click at [134, 124] on div "[DEMOGRAPHIC_DATA] Memorisation" at bounding box center [155, 126] width 57 height 8
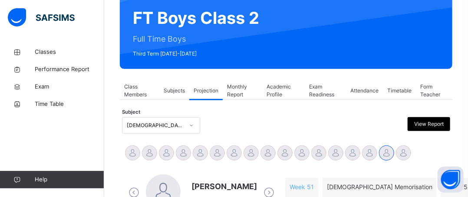
click at [318, 113] on div "Subject [DEMOGRAPHIC_DATA] Memorisation View Report" at bounding box center [286, 125] width 328 height 25
click at [255, 133] on div at bounding box center [244, 125] width 79 height 17
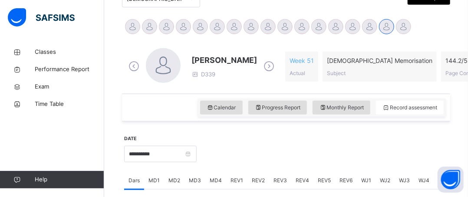
scroll to position [209, 0]
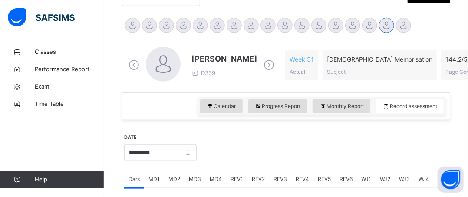
drag, startPoint x: 384, startPoint y: 7, endPoint x: 436, endPoint y: 128, distance: 131.7
click at [244, 150] on div at bounding box center [322, 151] width 243 height 37
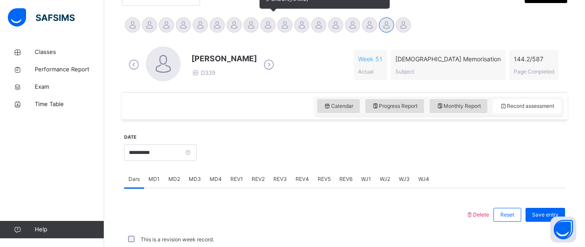
click at [261, 25] on div at bounding box center [268, 24] width 15 height 15
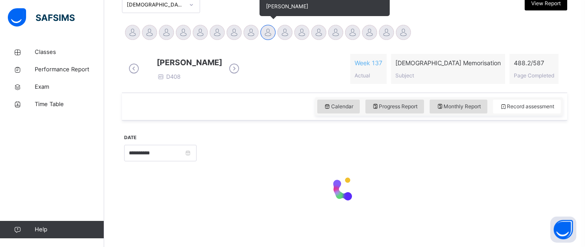
scroll to position [209, 0]
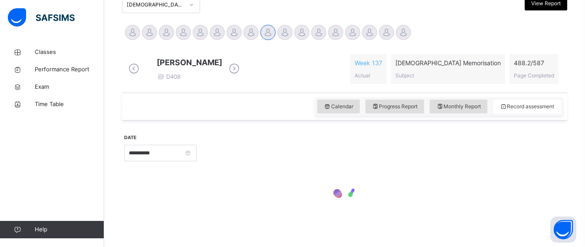
drag, startPoint x: 183, startPoint y: 39, endPoint x: 184, endPoint y: 35, distance: 4.4
click at [184, 133] on div "**********" at bounding box center [160, 151] width 73 height 37
drag, startPoint x: 185, startPoint y: 33, endPoint x: 186, endPoint y: 28, distance: 5.2
click at [186, 145] on input "**********" at bounding box center [160, 153] width 73 height 17
click div "This is a revision week record."
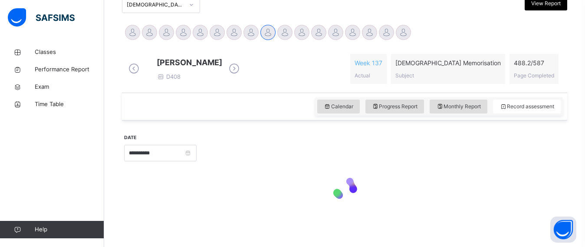
click at [284, 40] on div at bounding box center [285, 32] width 15 height 15
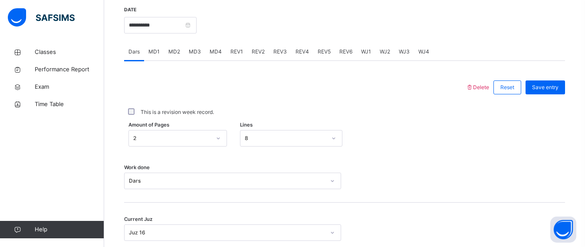
scroll to position [312, 0]
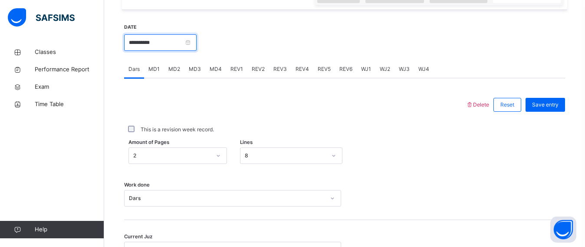
click at [155, 51] on input "**********" at bounding box center [160, 42] width 73 height 17
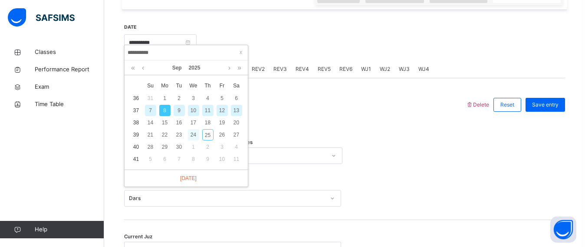
click at [196, 136] on div "24" at bounding box center [193, 134] width 11 height 11
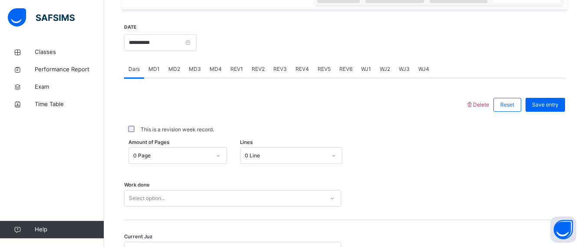
click at [237, 73] on span "REV1" at bounding box center [237, 69] width 13 height 8
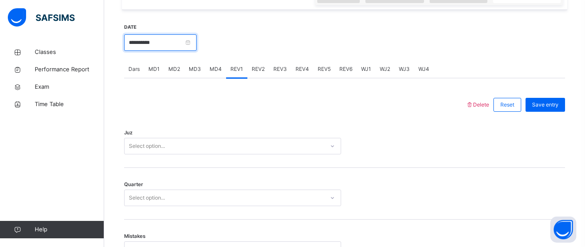
click at [177, 51] on input "**********" at bounding box center [160, 42] width 73 height 17
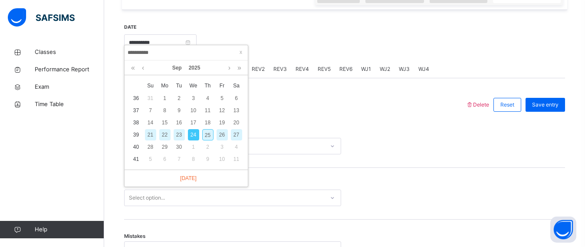
click at [178, 129] on div "23" at bounding box center [179, 134] width 11 height 11
type input "**********"
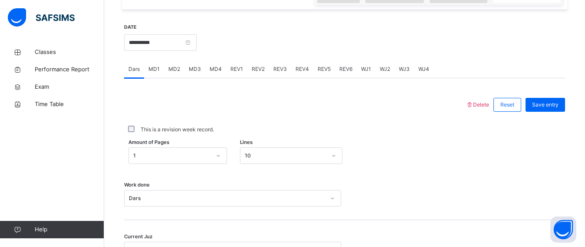
click at [195, 73] on span "MD3" at bounding box center [195, 69] width 12 height 8
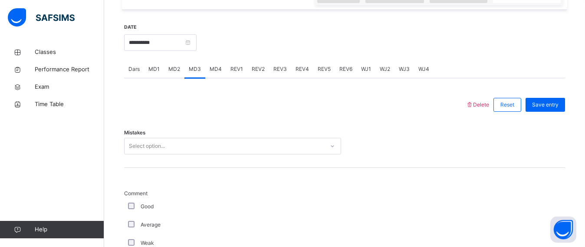
click at [172, 70] on div "MD2" at bounding box center [174, 68] width 20 height 17
click at [489, 108] on span "Delete" at bounding box center [477, 104] width 23 height 7
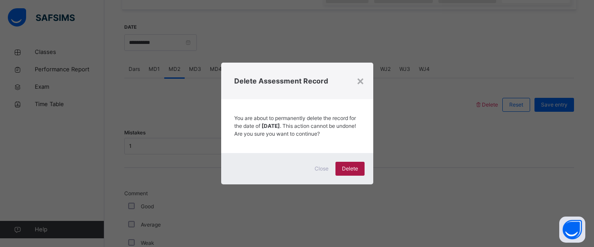
click at [354, 170] on span "Delete" at bounding box center [350, 169] width 16 height 8
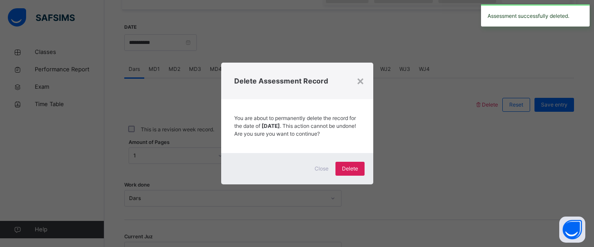
click at [361, 77] on div "×" at bounding box center [360, 80] width 8 height 18
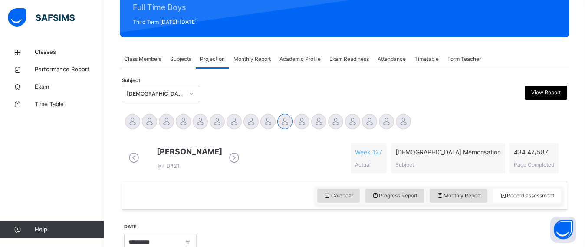
scroll to position [112, 0]
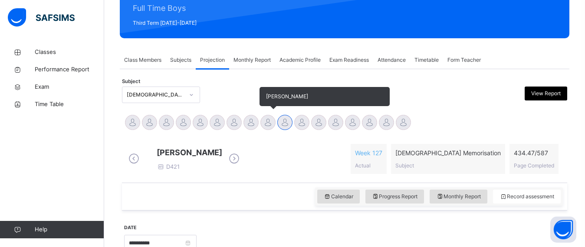
click at [270, 118] on div at bounding box center [268, 122] width 15 height 15
